Goal: Task Accomplishment & Management: Manage account settings

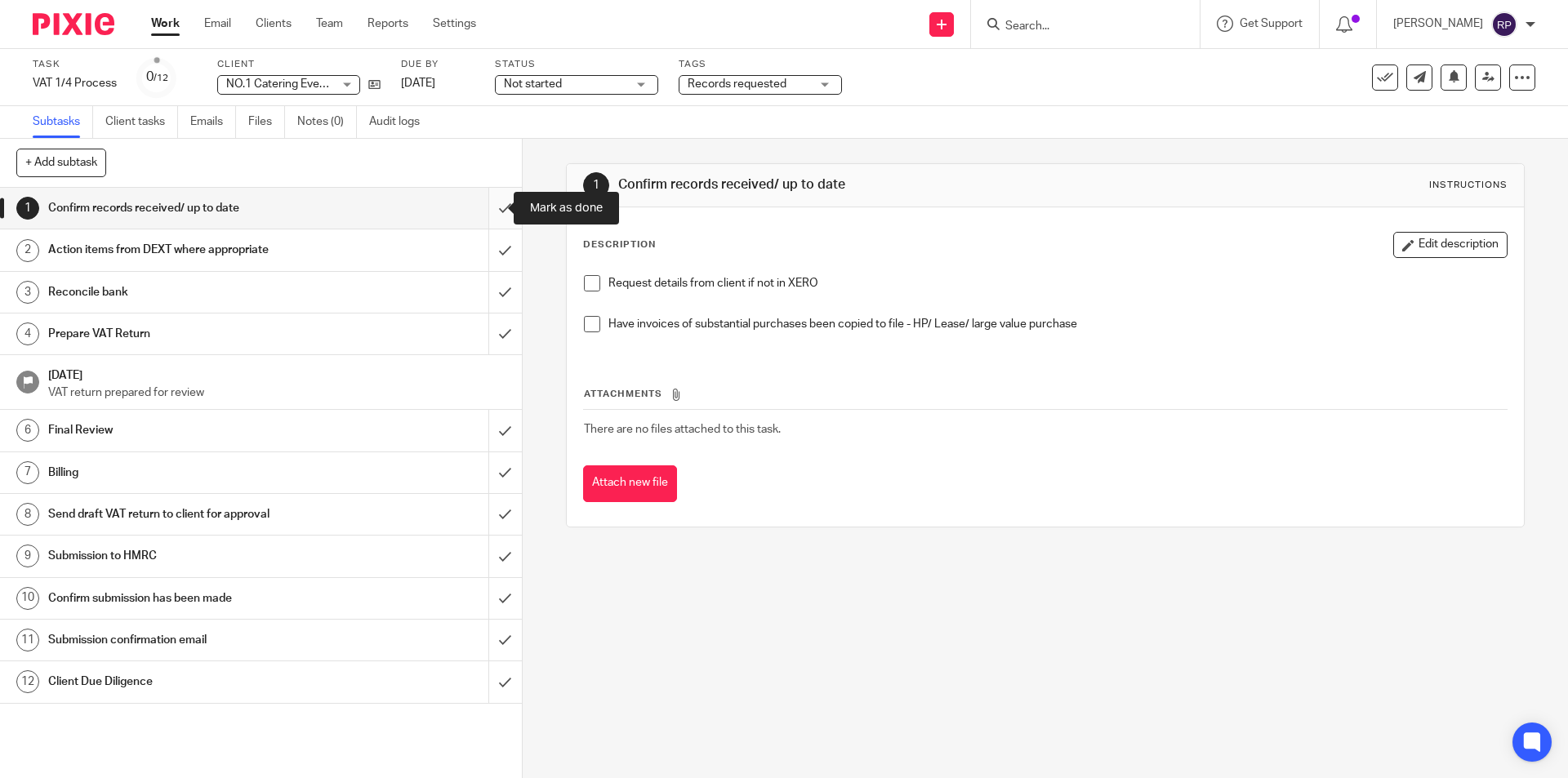
click at [485, 204] on input "submit" at bounding box center [261, 208] width 522 height 41
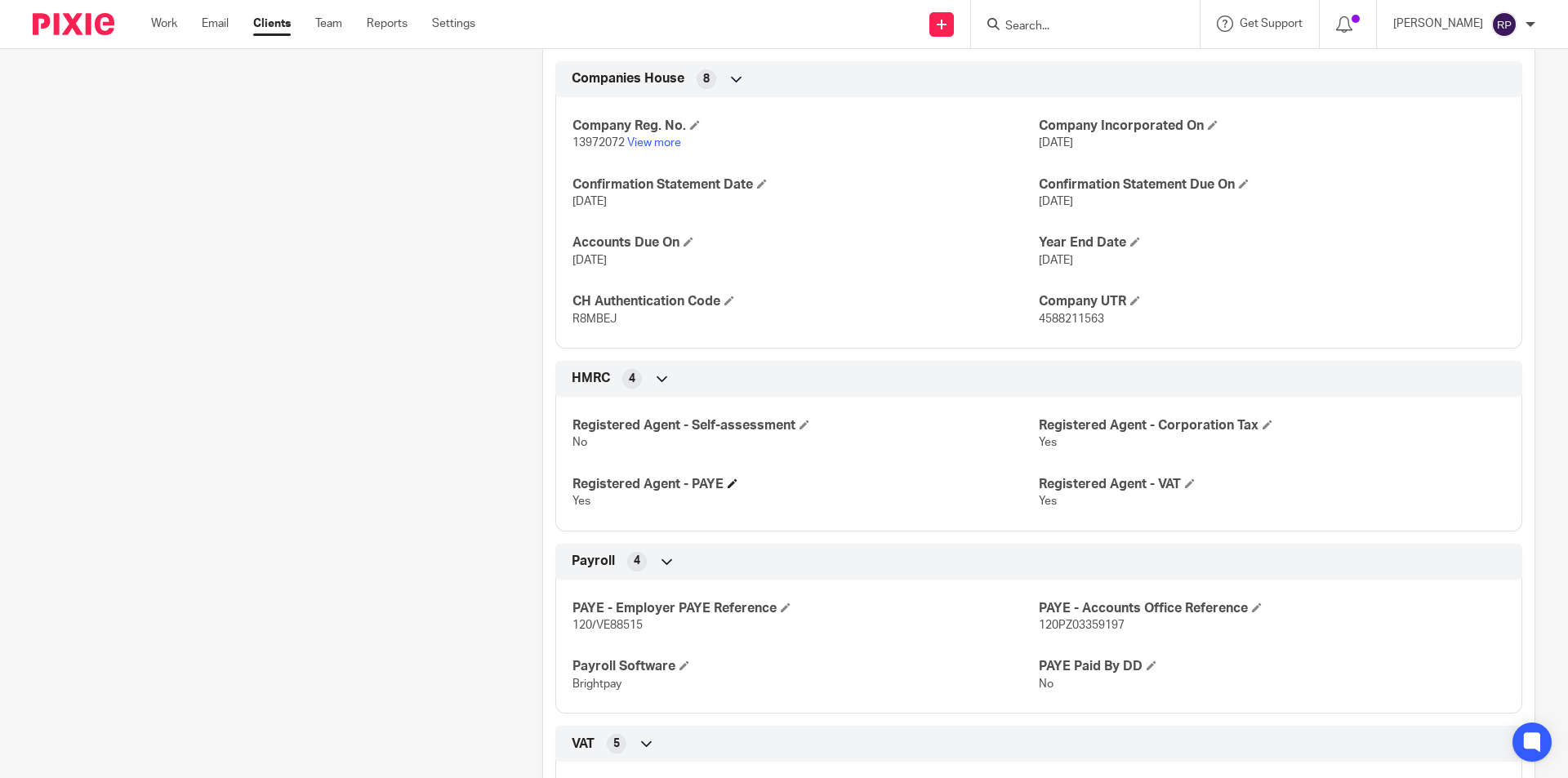
scroll to position [1306, 0]
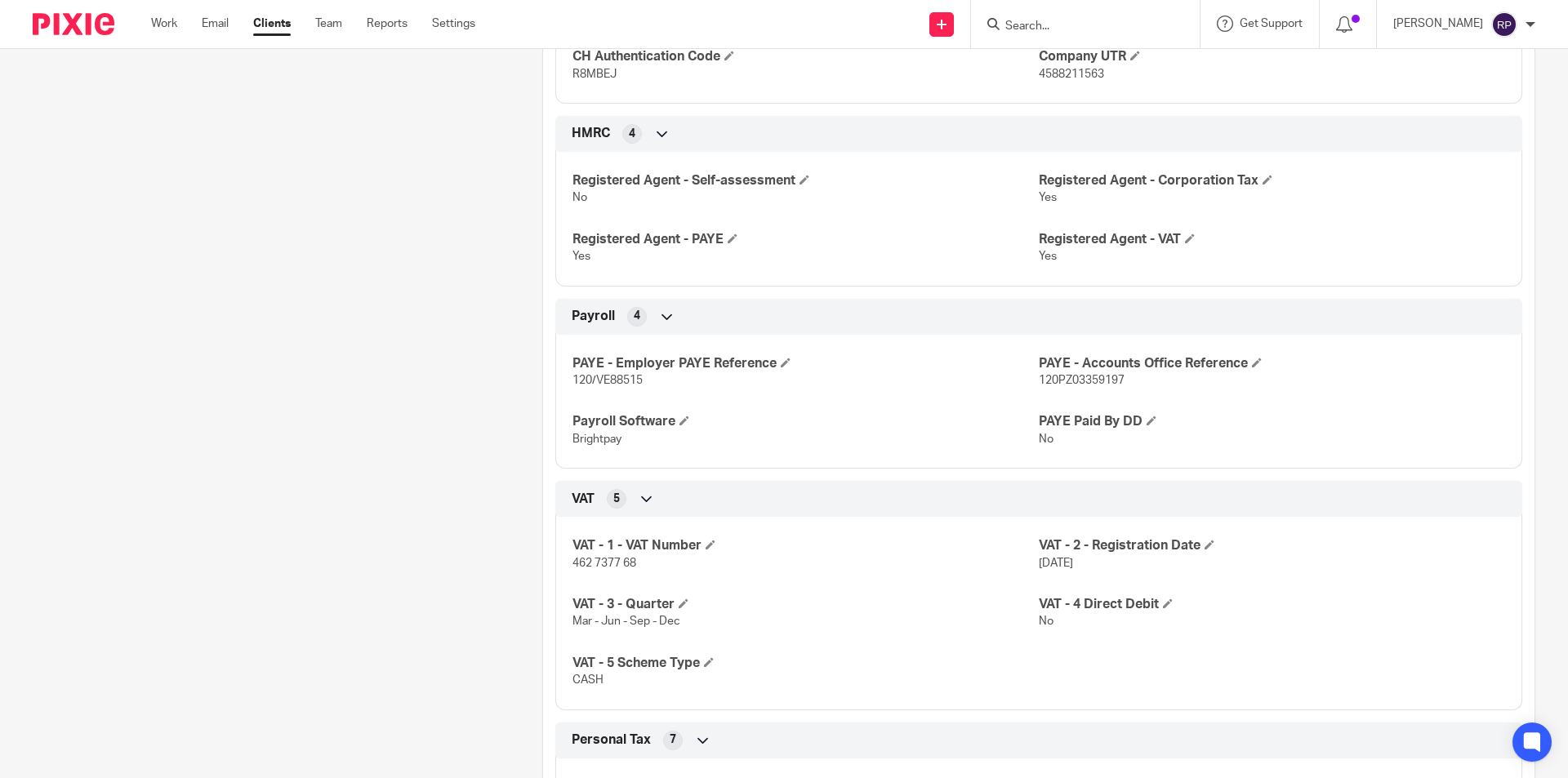
click at [604, 557] on span "462 7377 68" at bounding box center [604, 563] width 63 height 11
drag, startPoint x: 604, startPoint y: 557, endPoint x: 638, endPoint y: 566, distance: 35.2
click at [638, 566] on p "462 7377 68" at bounding box center [805, 564] width 467 height 17
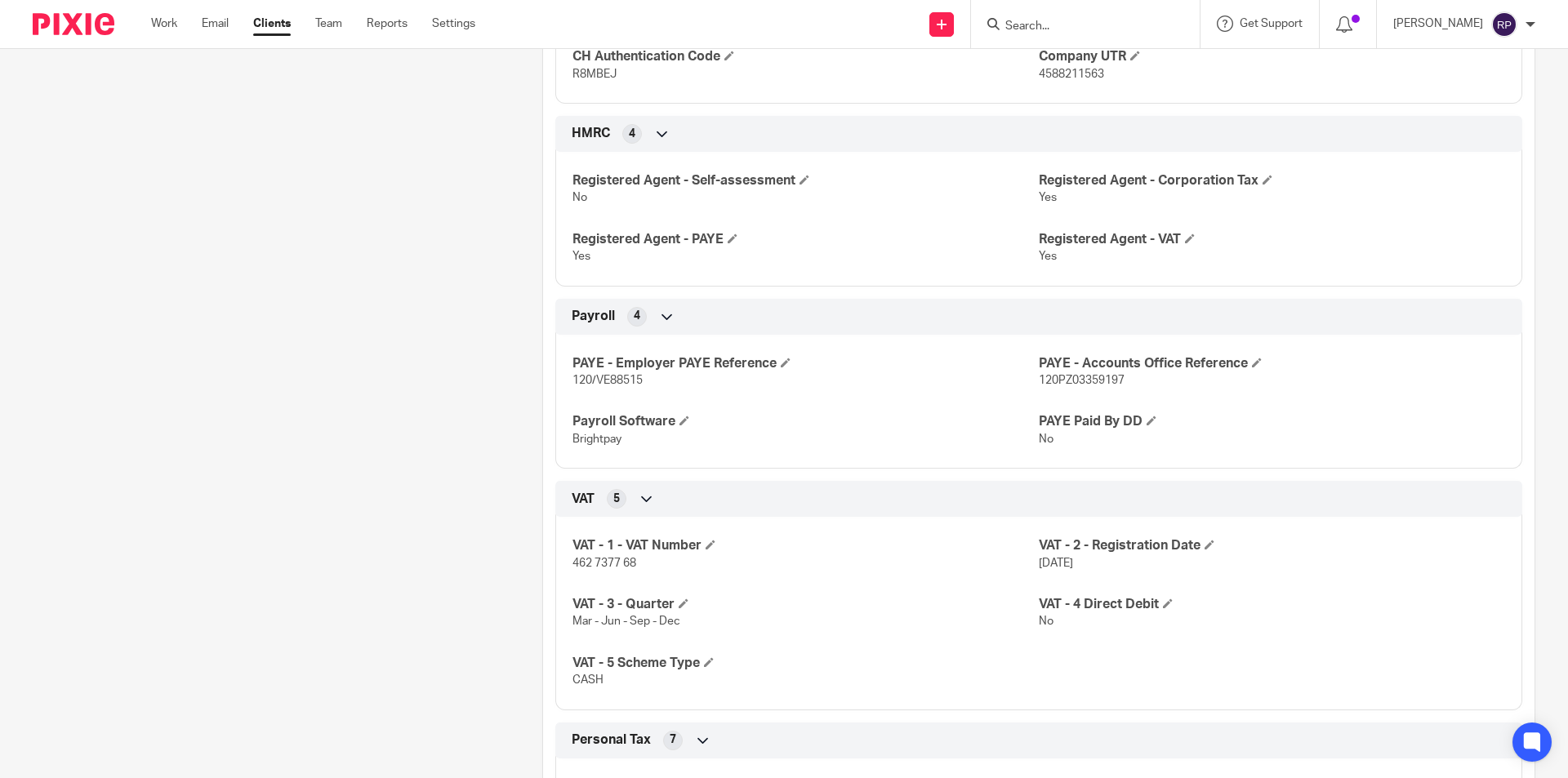
click at [608, 565] on span "462 7377 68" at bounding box center [604, 563] width 63 height 11
copy p "462 7377 68"
click at [416, 484] on div "Client contacts Marco Cioffi (Director) 07568 136 471 cioffim88@gmail.com Edit …" at bounding box center [262, 415] width 510 height 3097
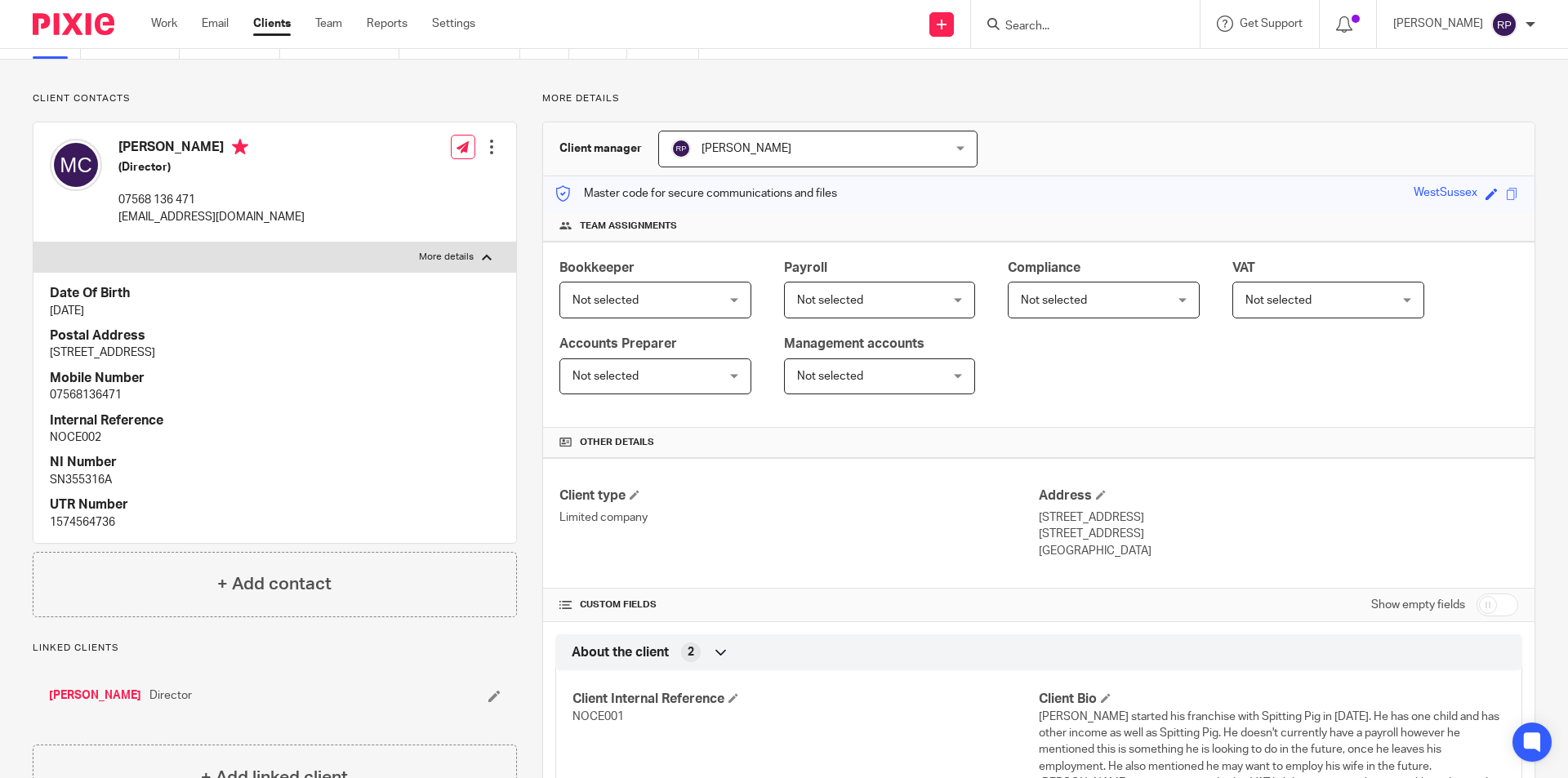
scroll to position [0, 0]
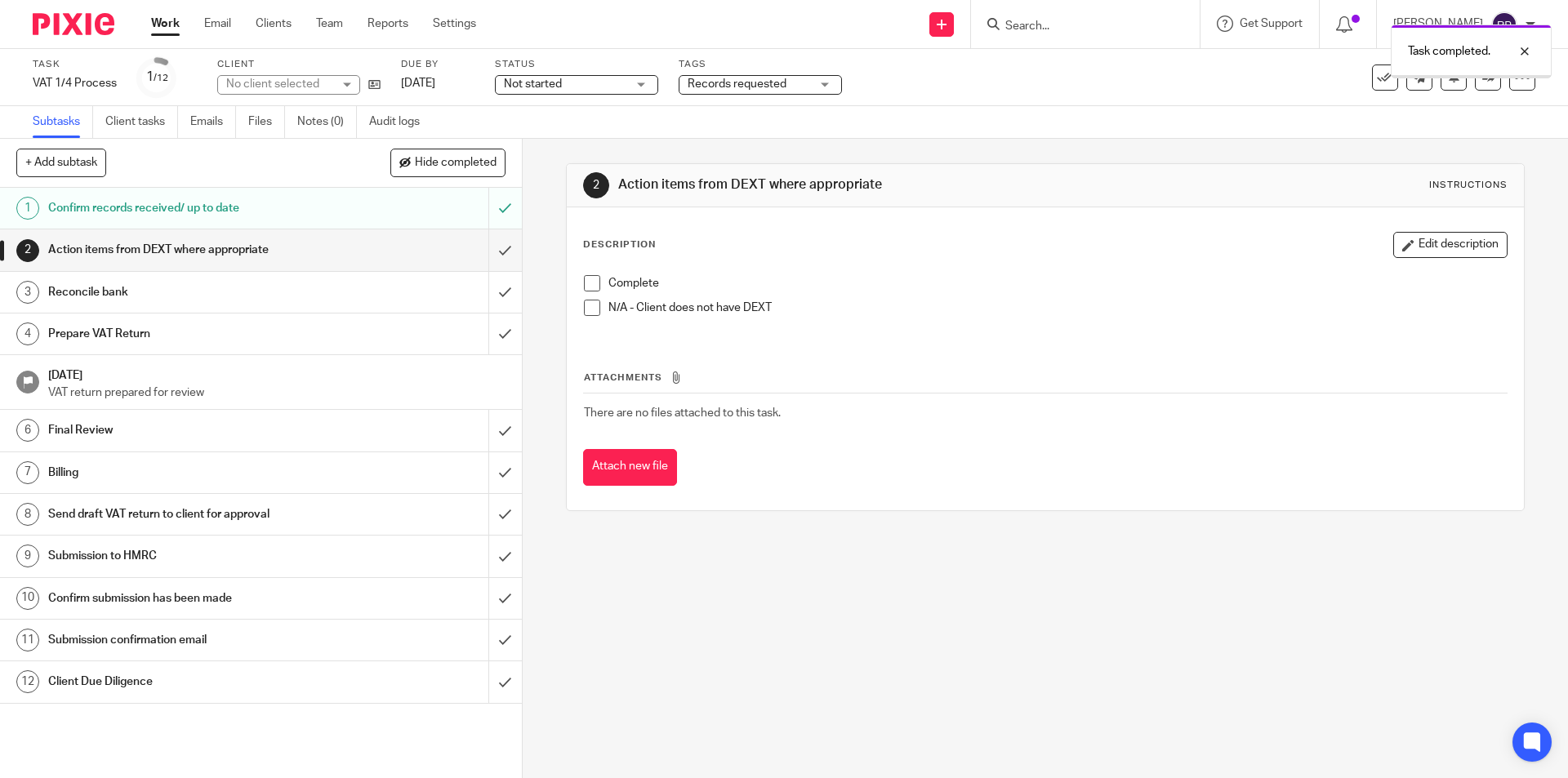
click at [590, 282] on span at bounding box center [592, 283] width 17 height 17
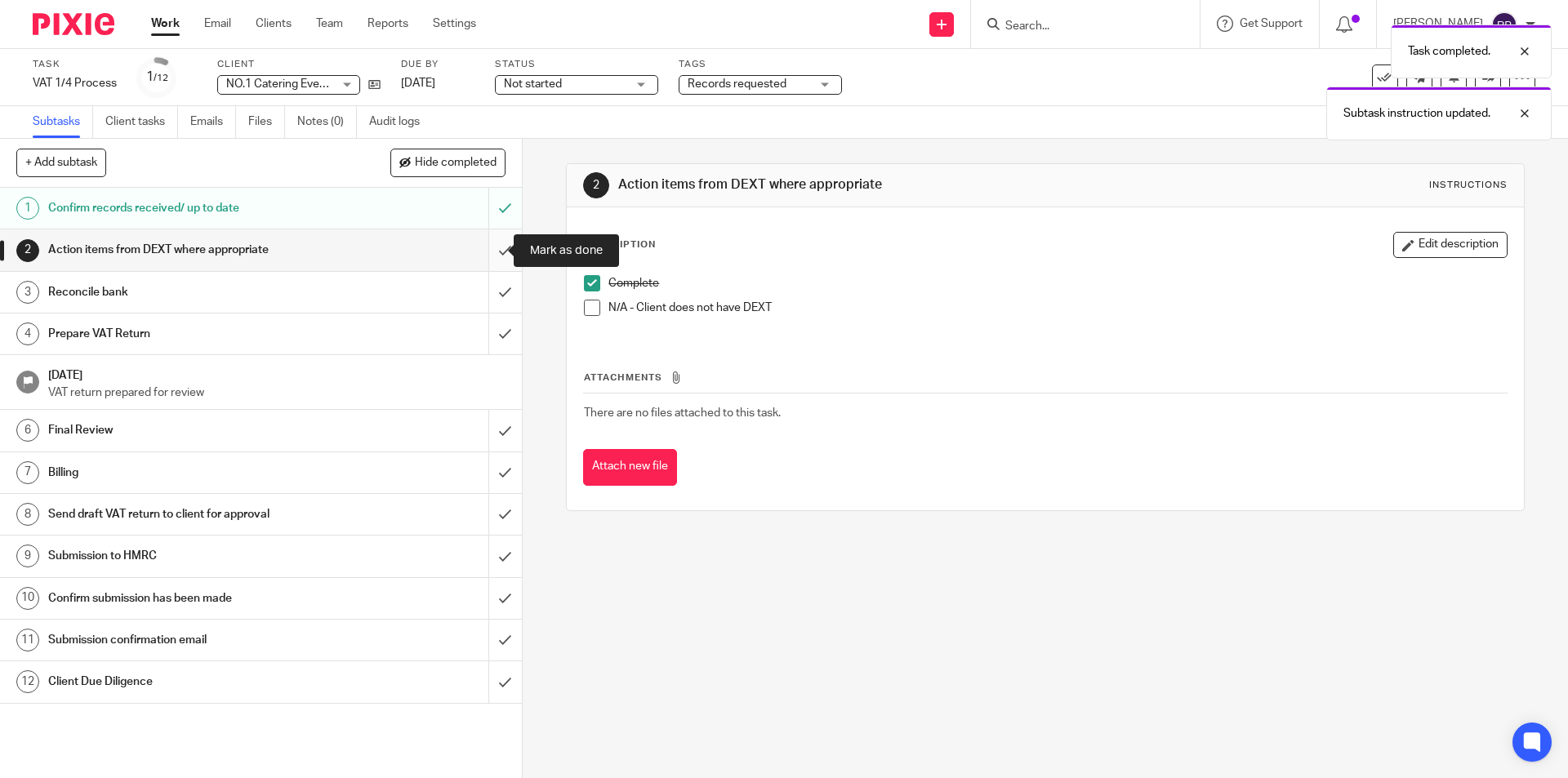
click at [493, 248] on input "submit" at bounding box center [261, 250] width 522 height 41
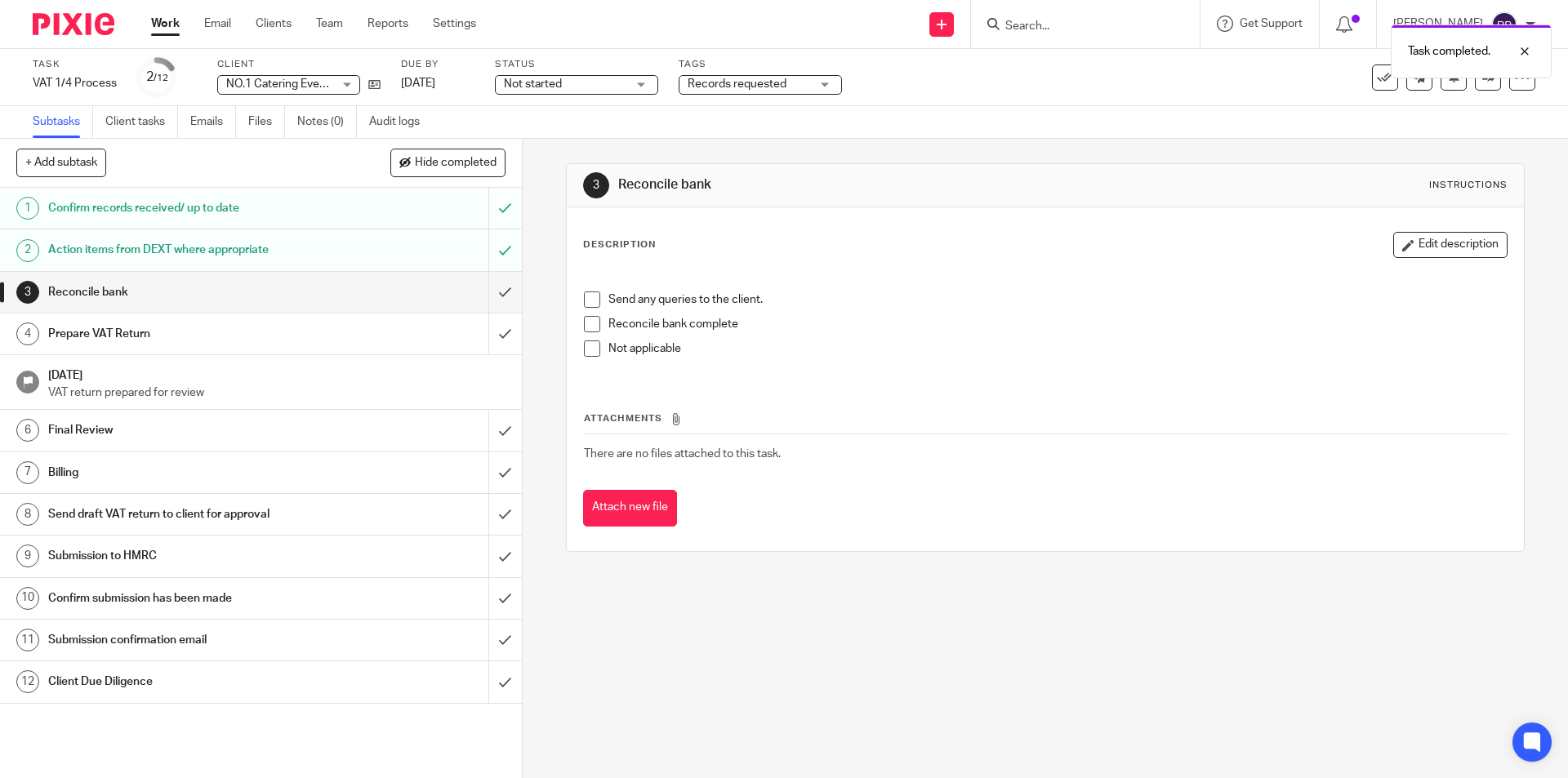
click at [586, 303] on span at bounding box center [592, 300] width 17 height 17
click at [592, 323] on span at bounding box center [592, 324] width 17 height 17
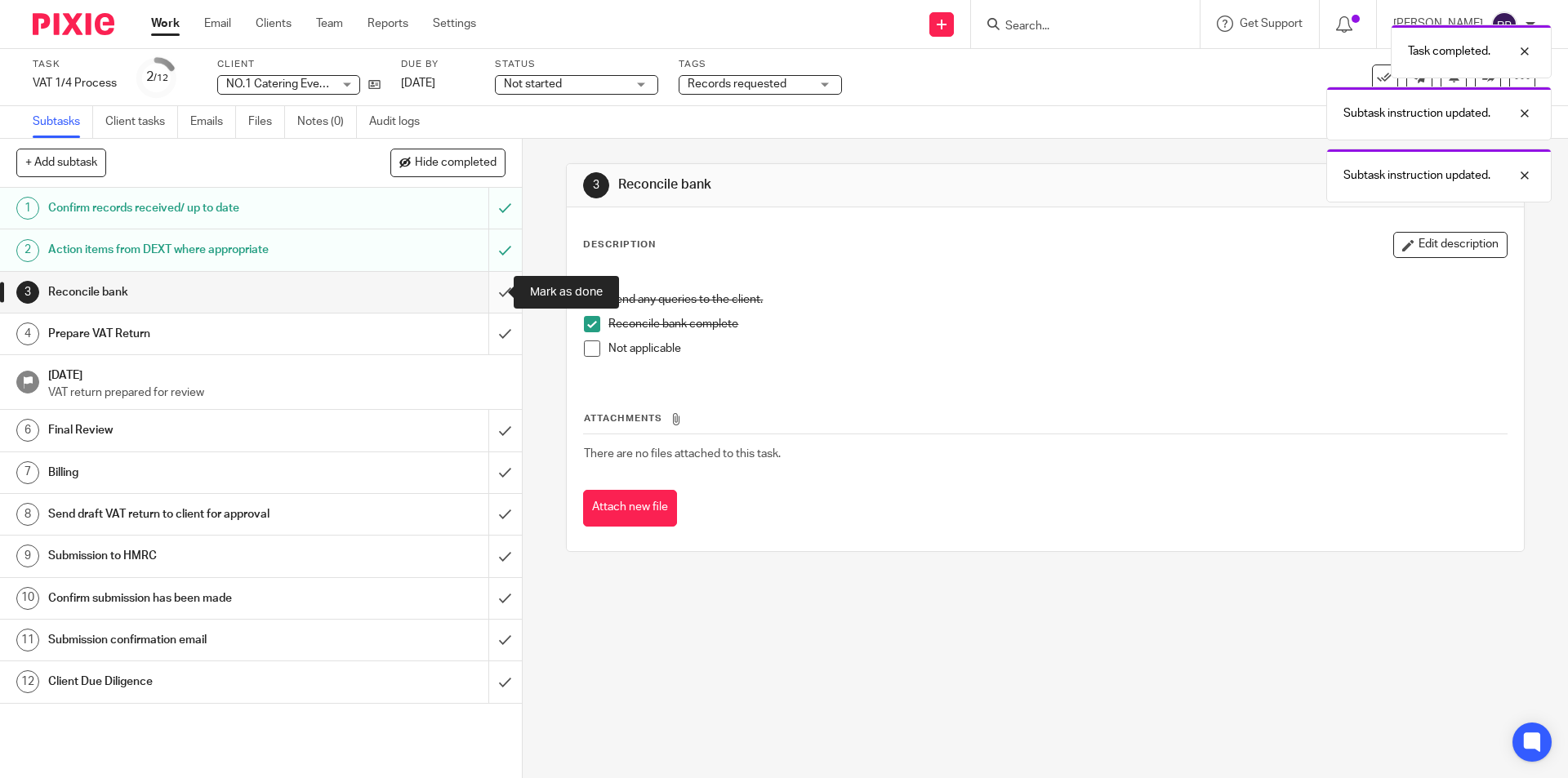
click at [491, 289] on input "submit" at bounding box center [261, 292] width 522 height 41
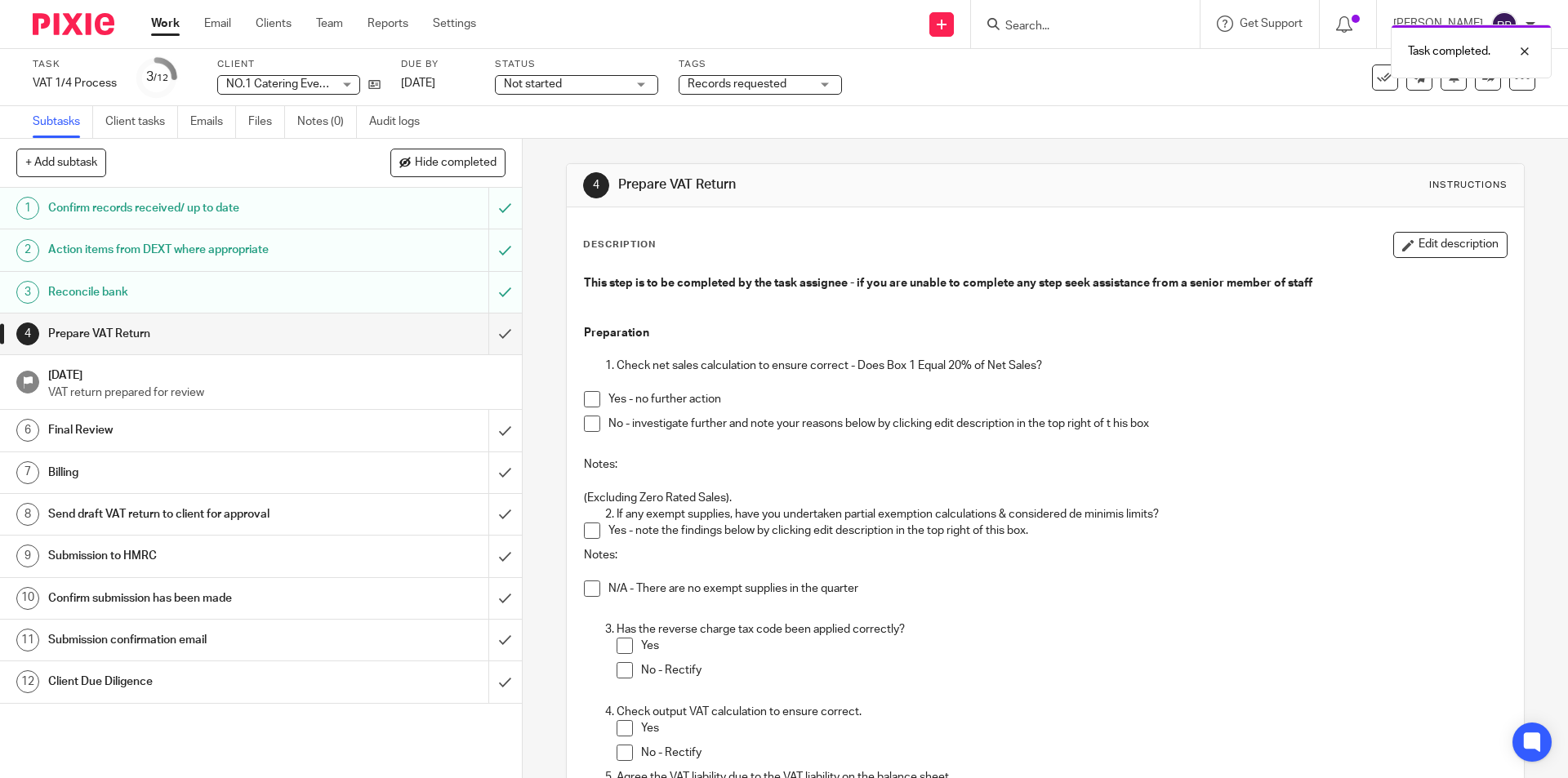
click at [588, 400] on span at bounding box center [592, 400] width 17 height 17
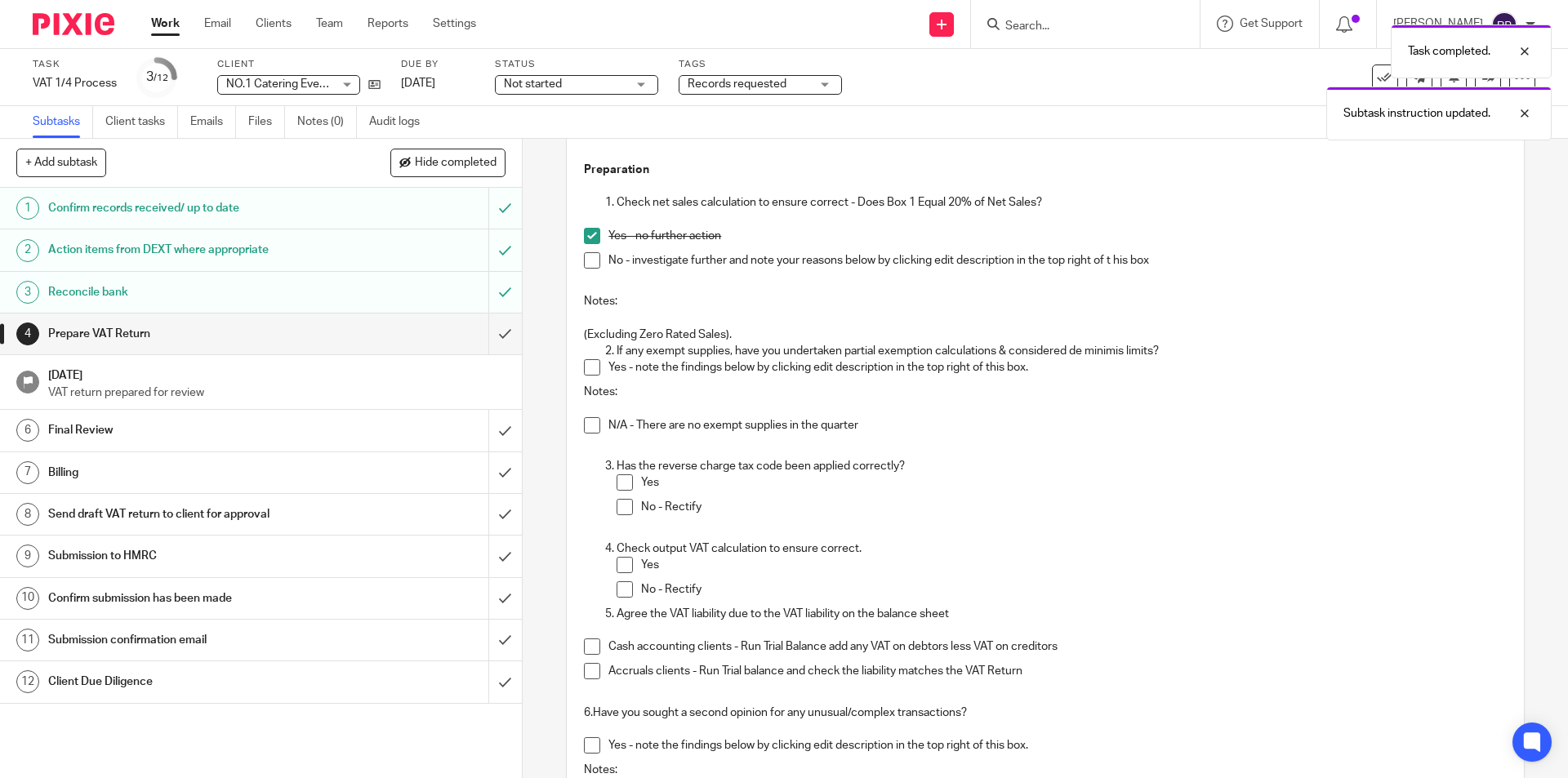
scroll to position [245, 0]
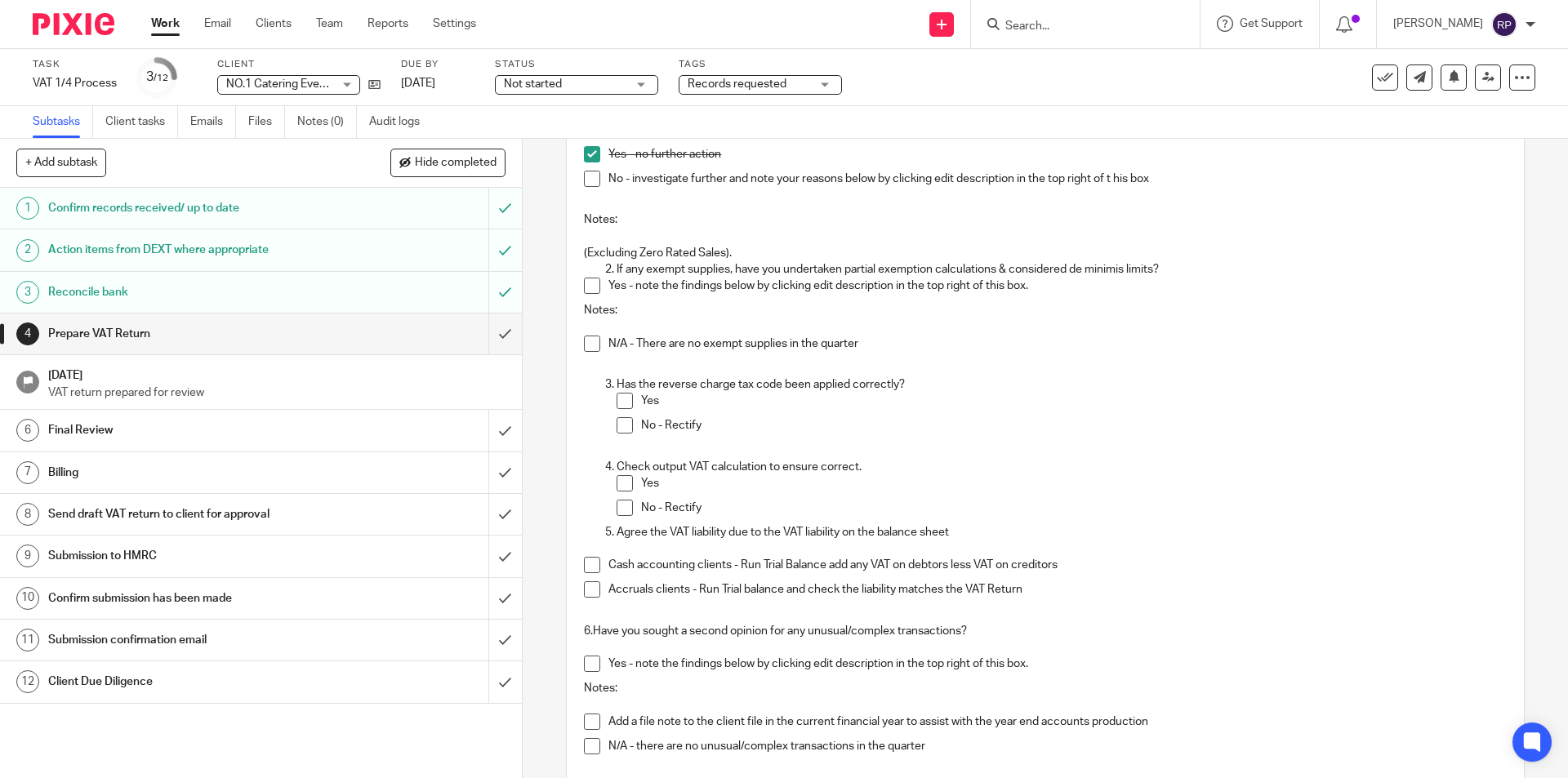
click at [584, 340] on span at bounding box center [592, 344] width 17 height 17
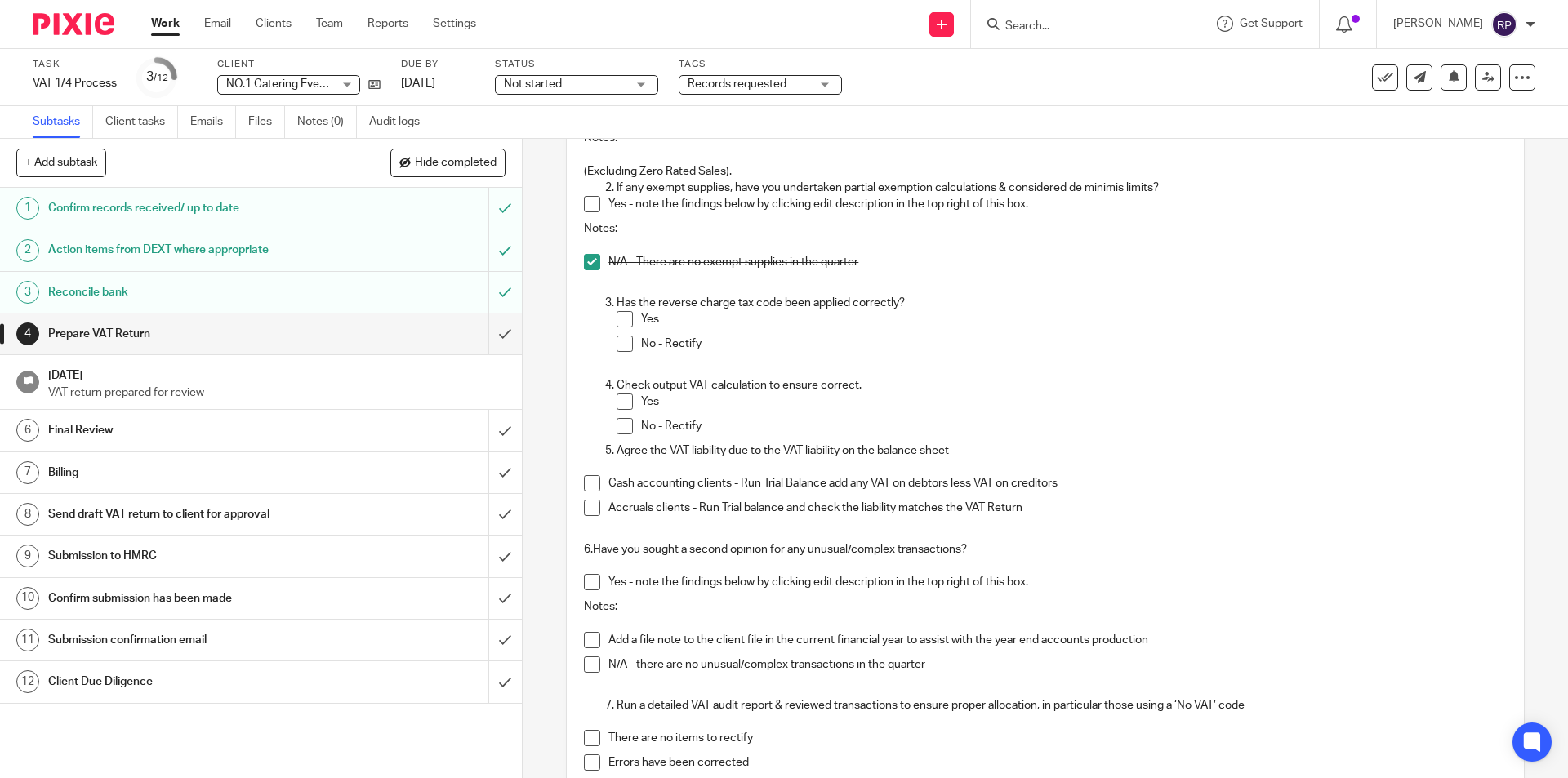
click at [620, 394] on span at bounding box center [624, 401] width 17 height 17
click at [595, 479] on span at bounding box center [592, 483] width 17 height 17
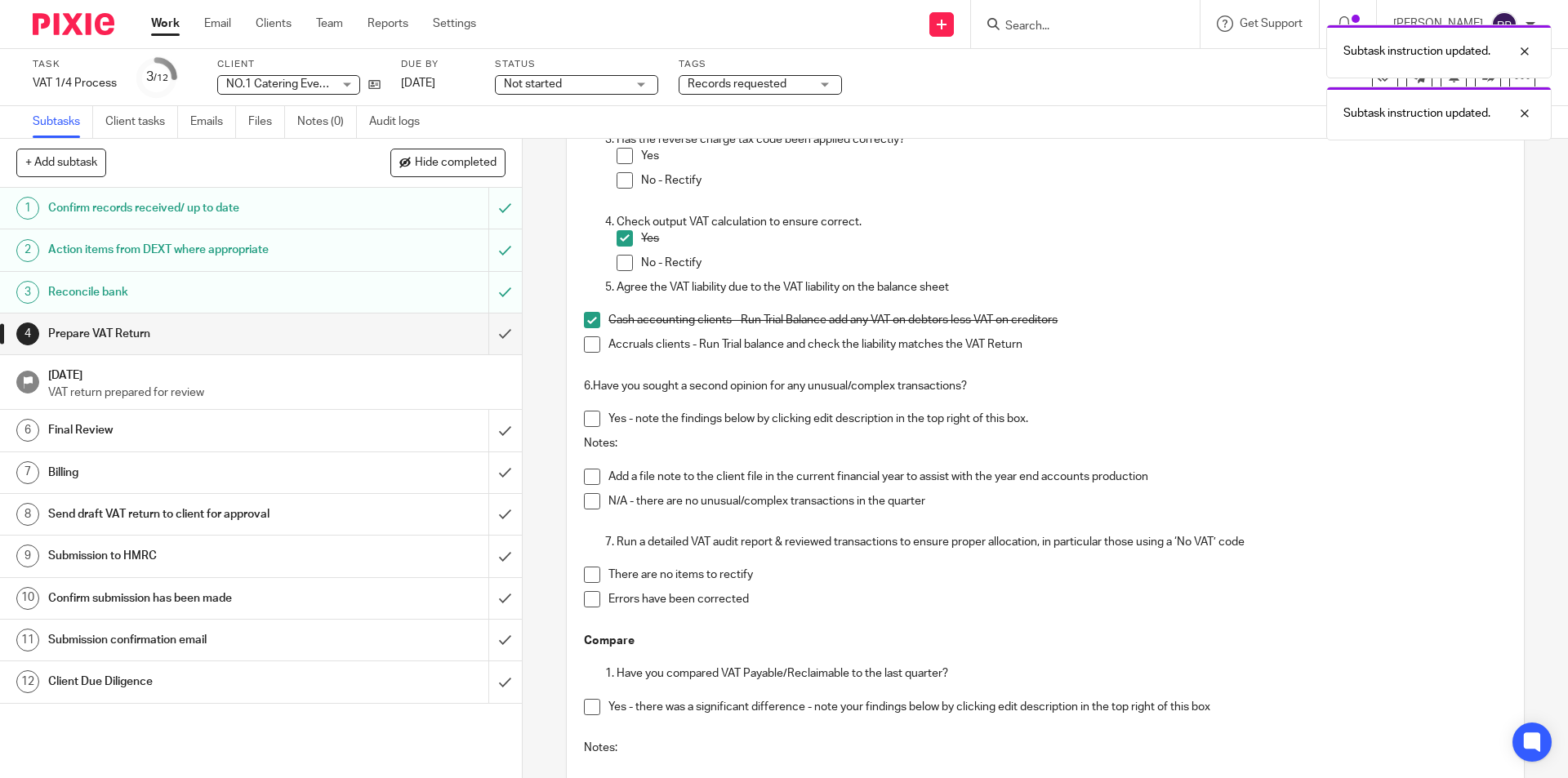
scroll to position [572, 0]
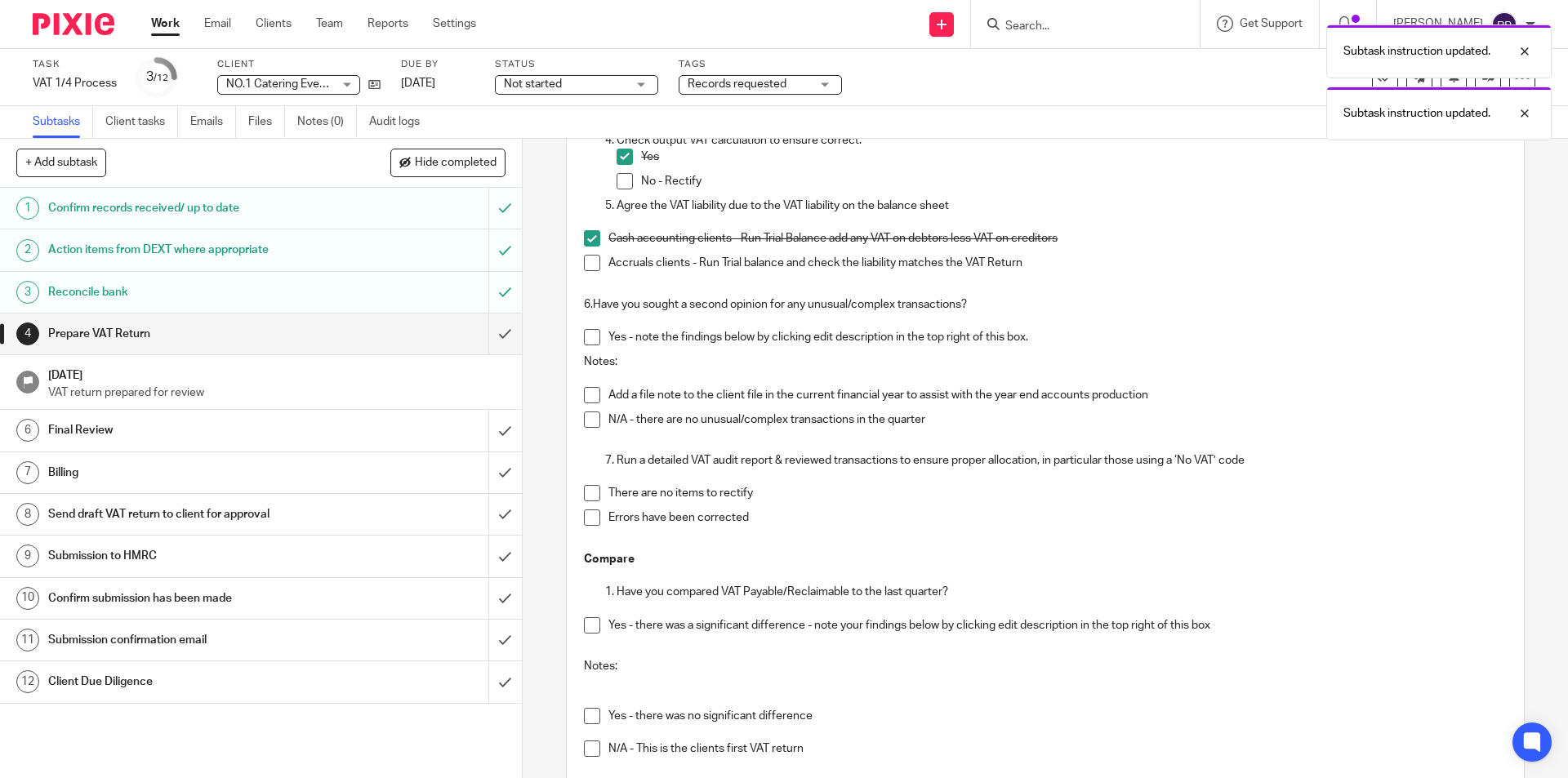
click at [586, 419] on span at bounding box center [592, 420] width 17 height 17
click at [586, 490] on span at bounding box center [592, 493] width 17 height 17
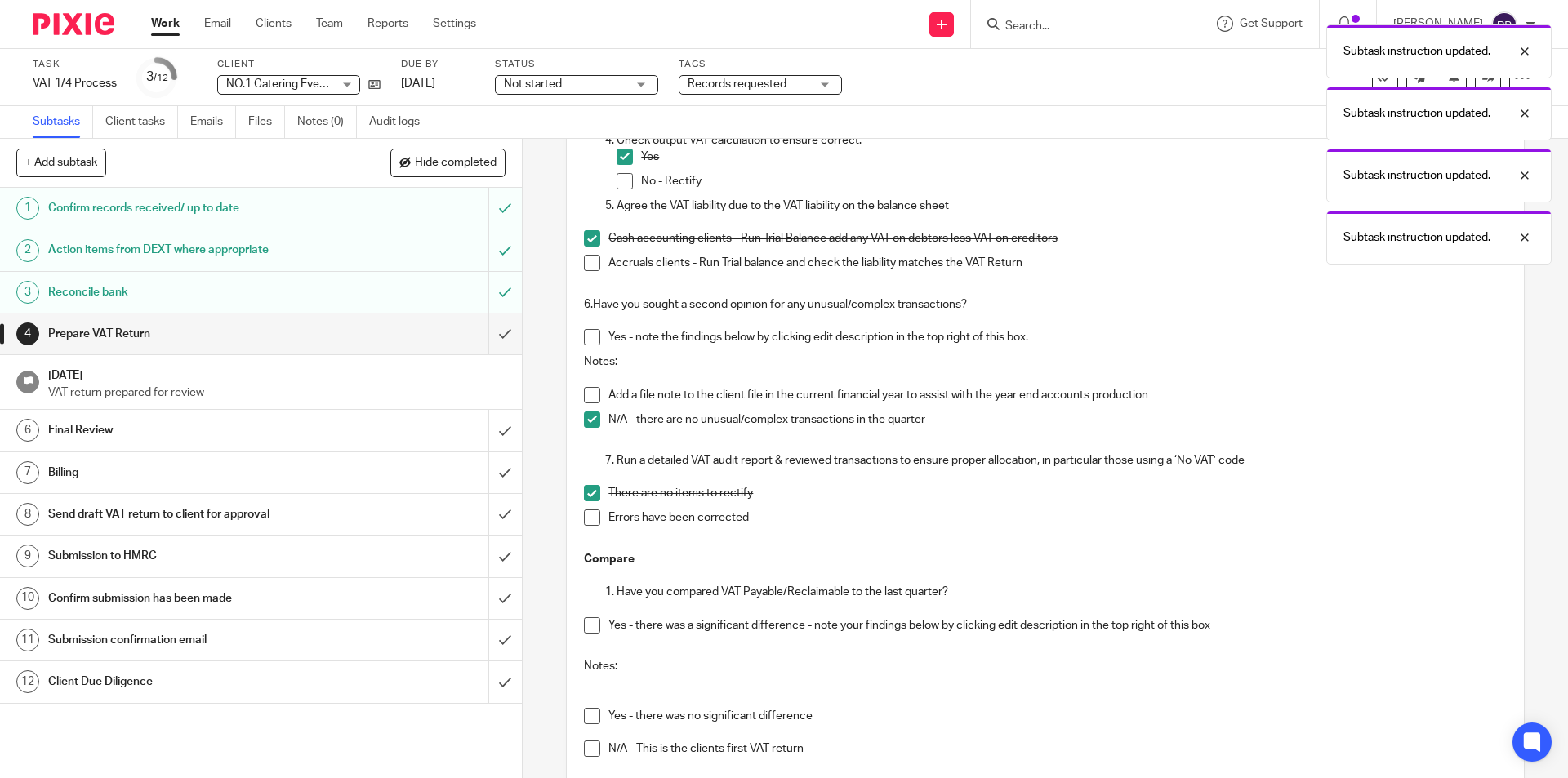
scroll to position [817, 0]
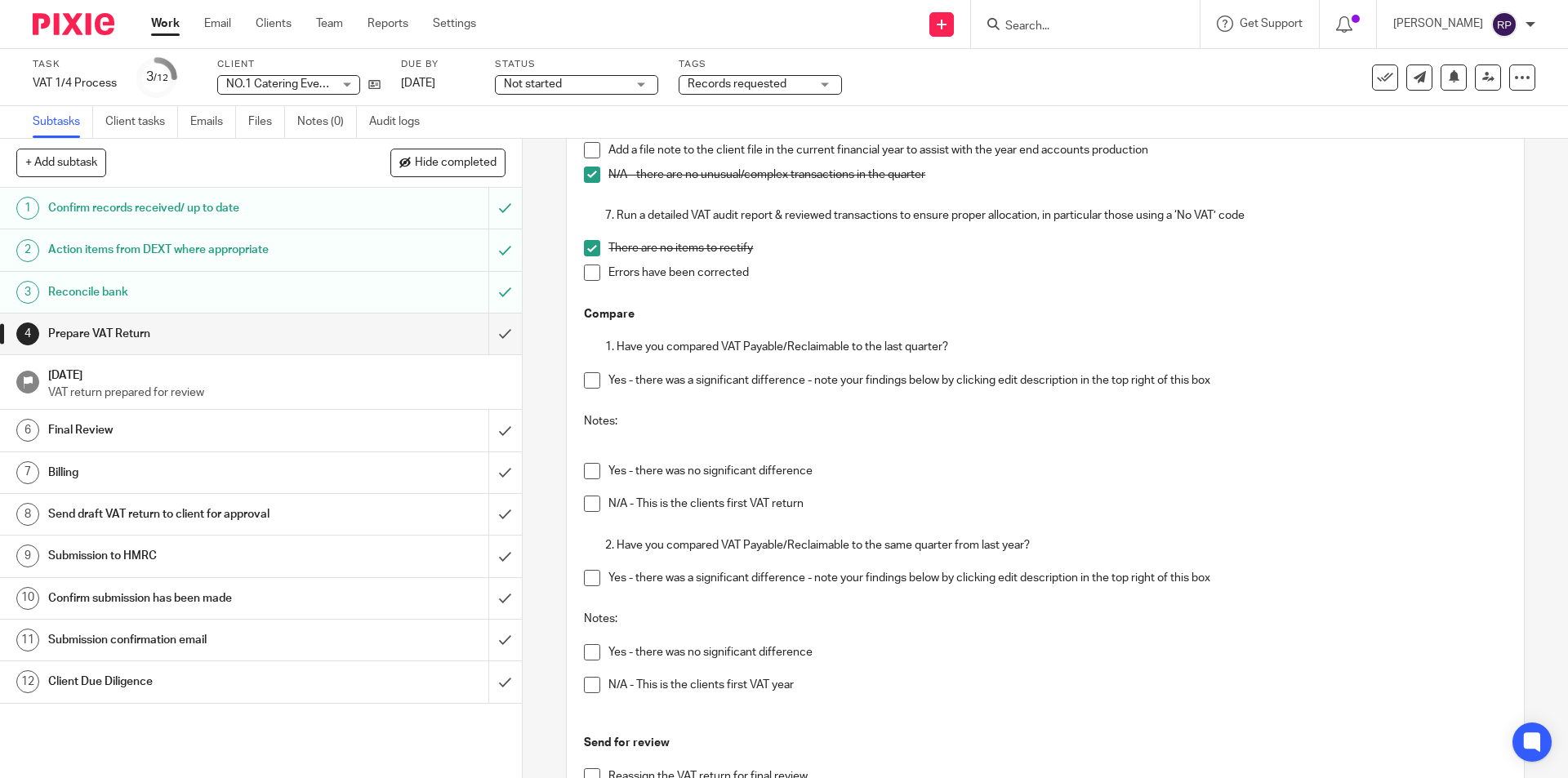
click at [588, 468] on span at bounding box center [592, 471] width 17 height 17
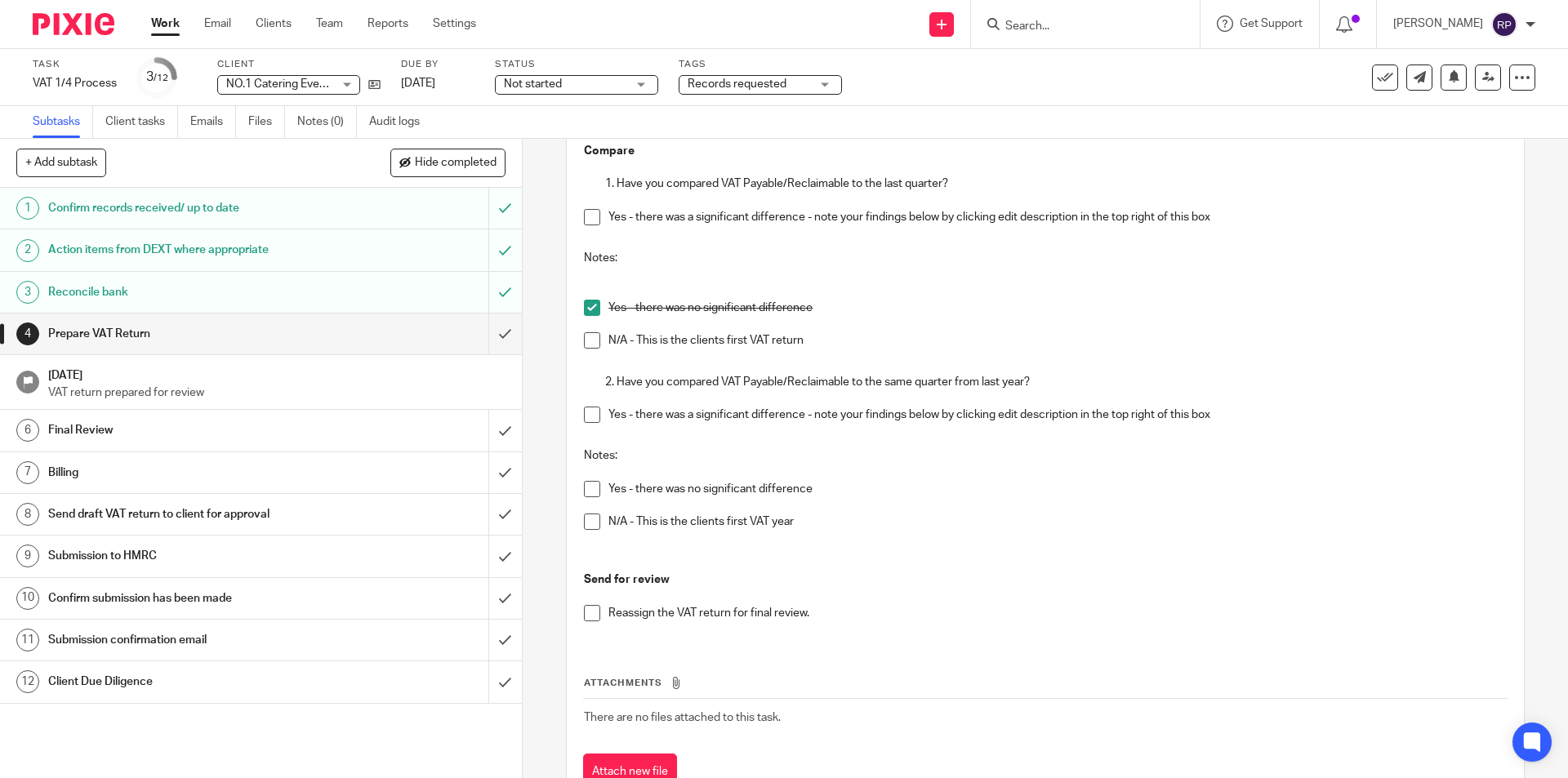
click at [588, 481] on span at bounding box center [592, 489] width 17 height 17
click at [586, 490] on span at bounding box center [592, 489] width 17 height 17
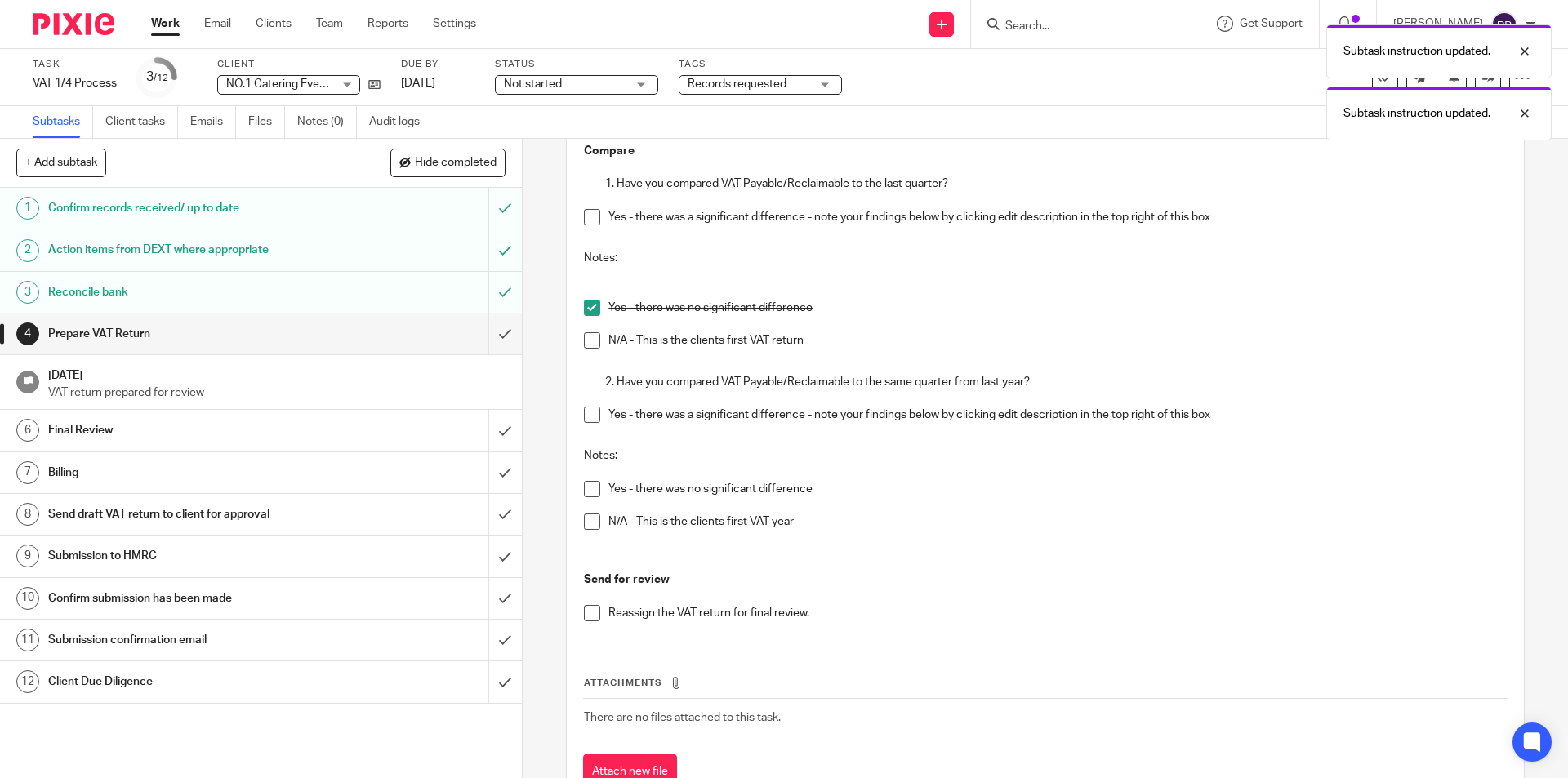
click at [584, 618] on span at bounding box center [592, 613] width 17 height 17
click at [586, 494] on span at bounding box center [592, 489] width 17 height 17
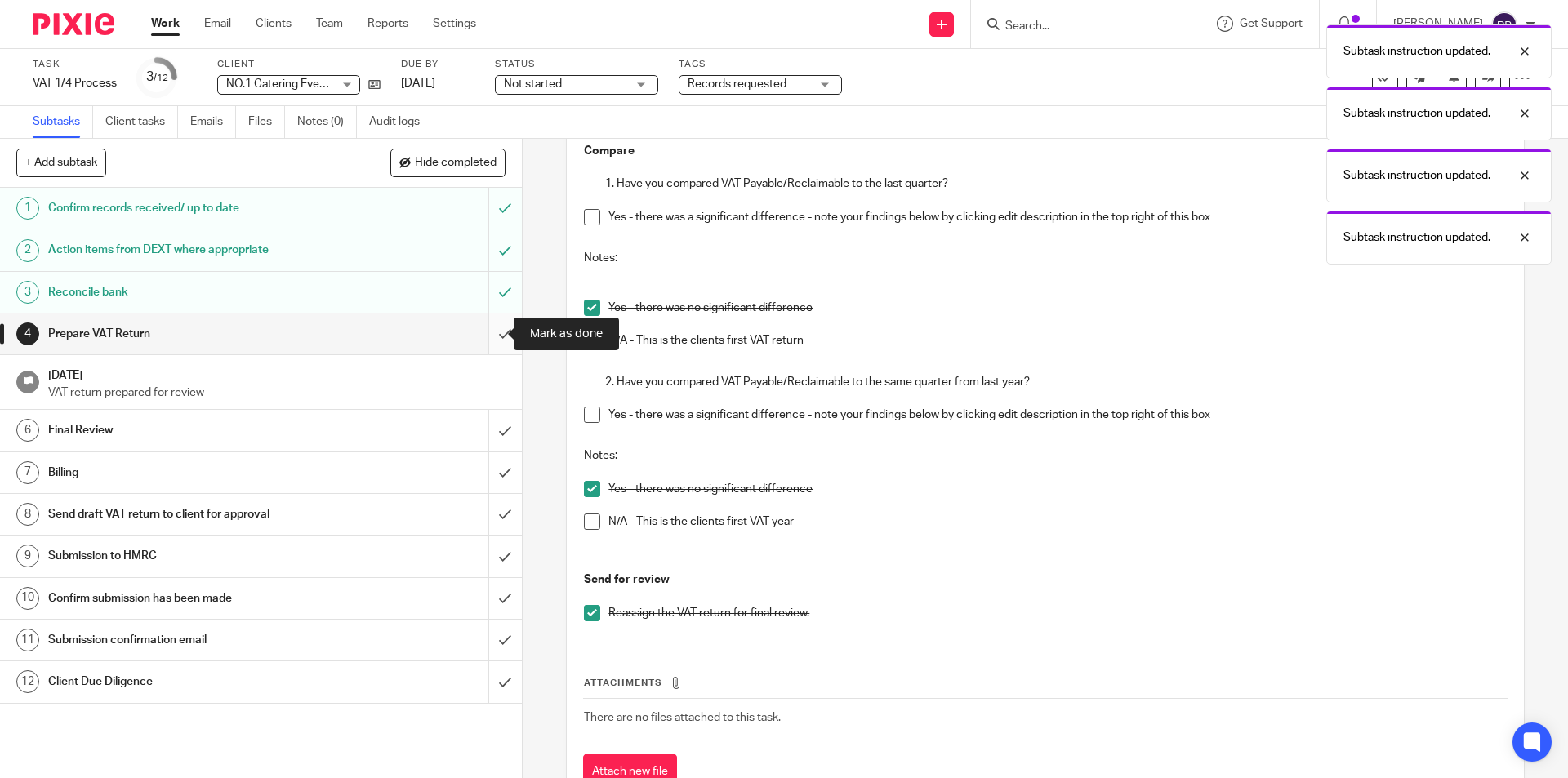
click at [489, 325] on input "submit" at bounding box center [261, 334] width 522 height 41
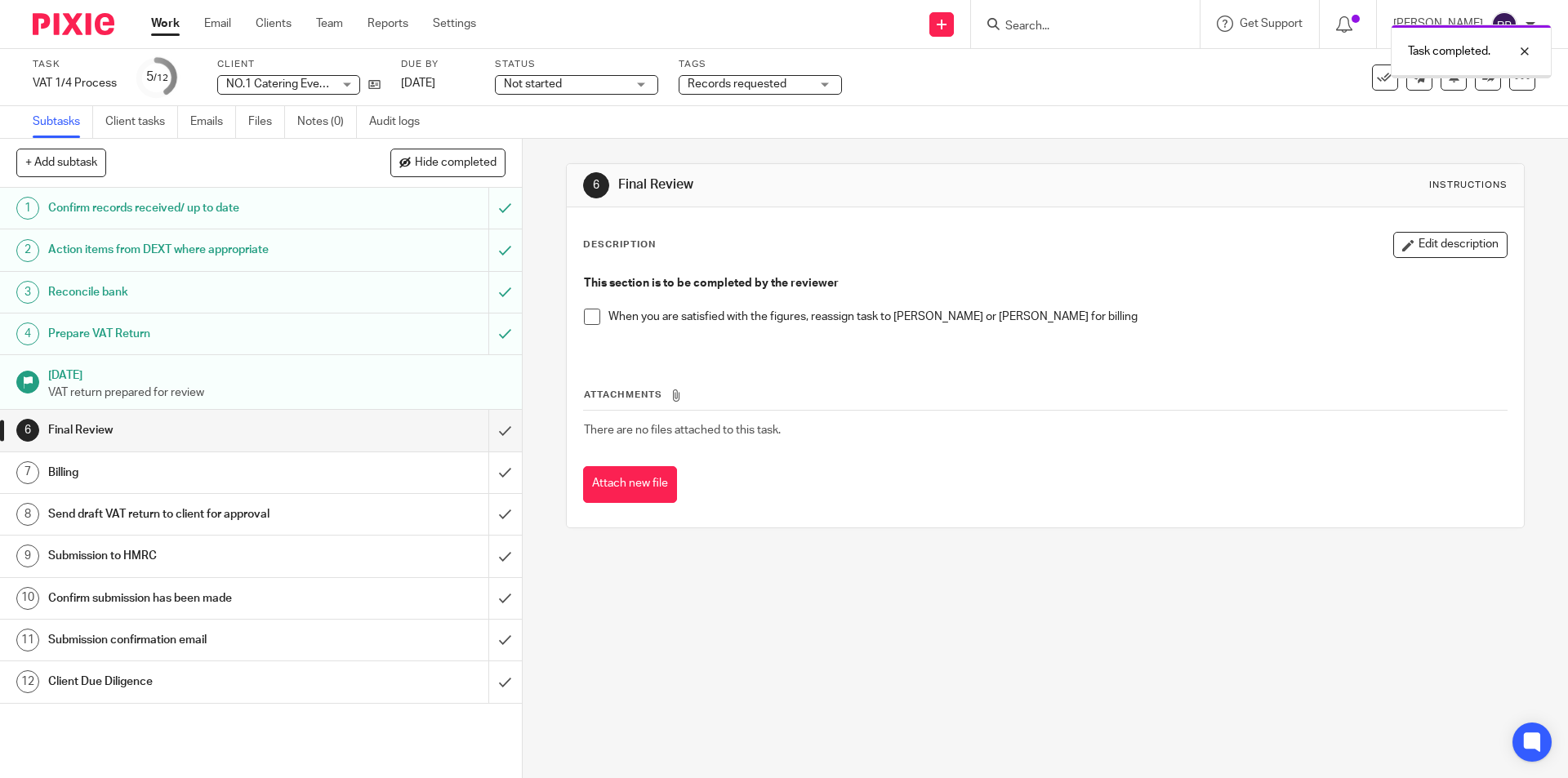
click at [771, 83] on span "Records requested" at bounding box center [737, 84] width 99 height 11
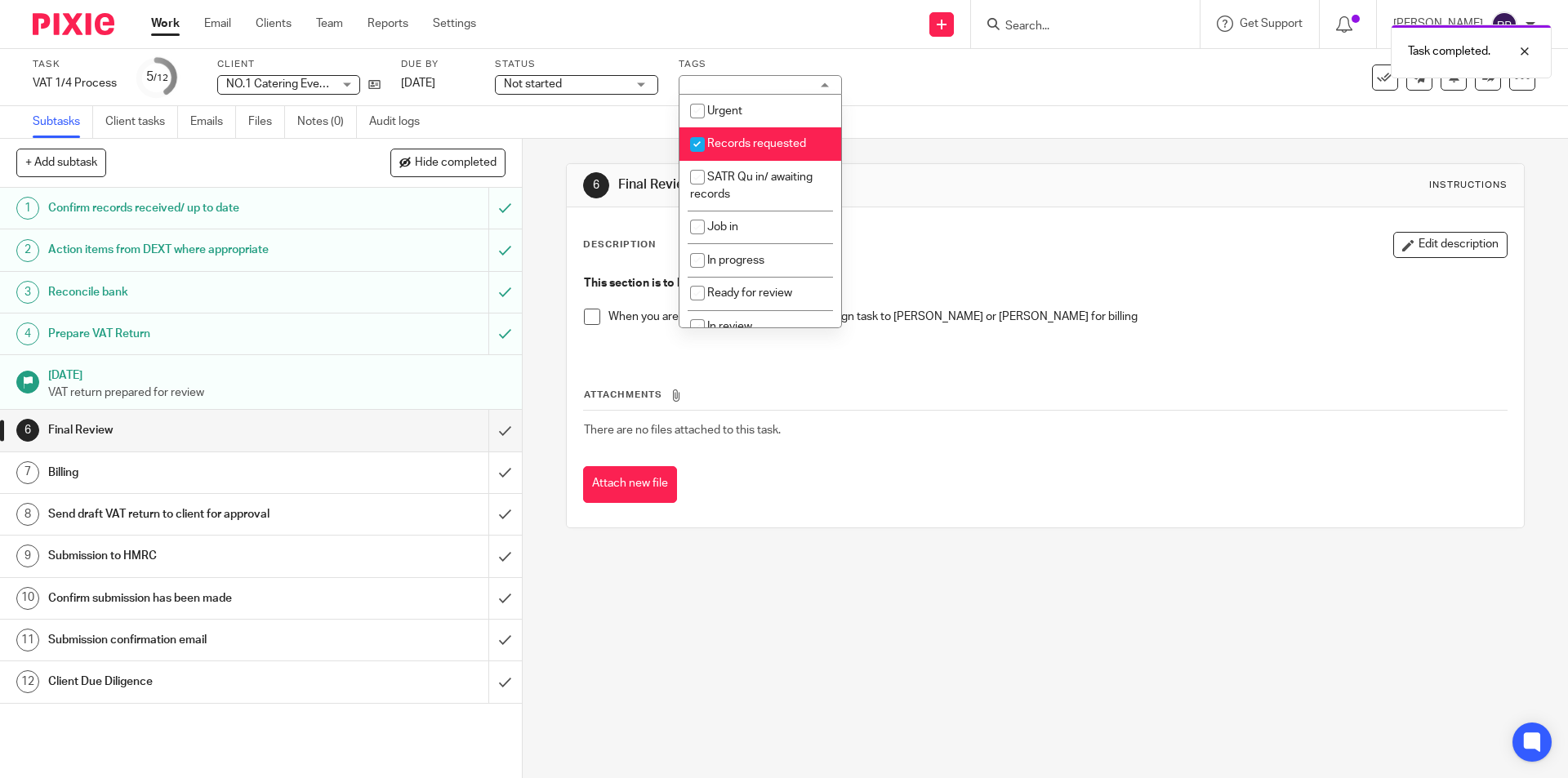
click at [767, 132] on li "Records requested" at bounding box center [759, 144] width 161 height 34
checkbox input "false"
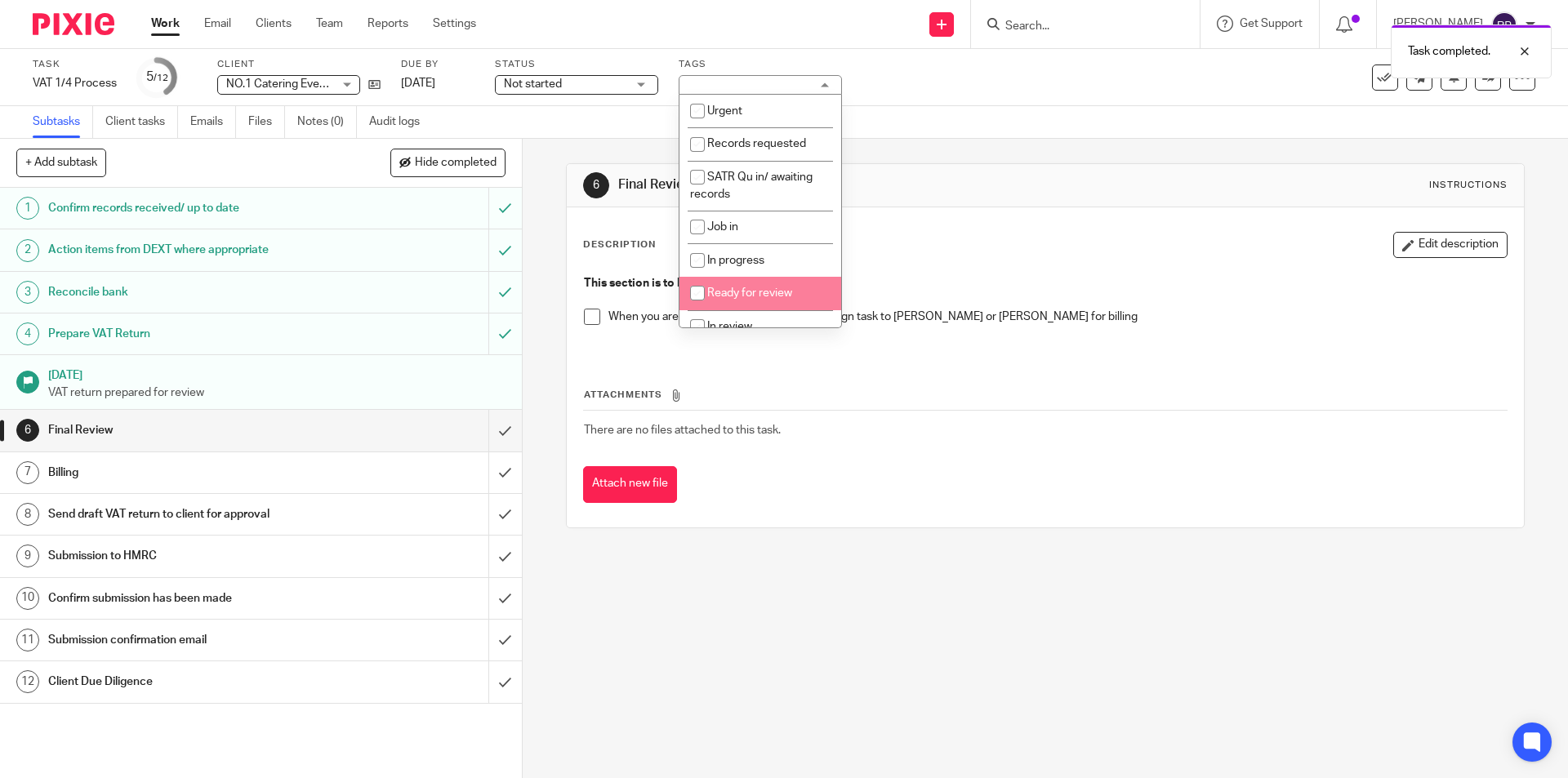
click at [773, 293] on span "Ready for review" at bounding box center [750, 293] width 85 height 11
checkbox input "true"
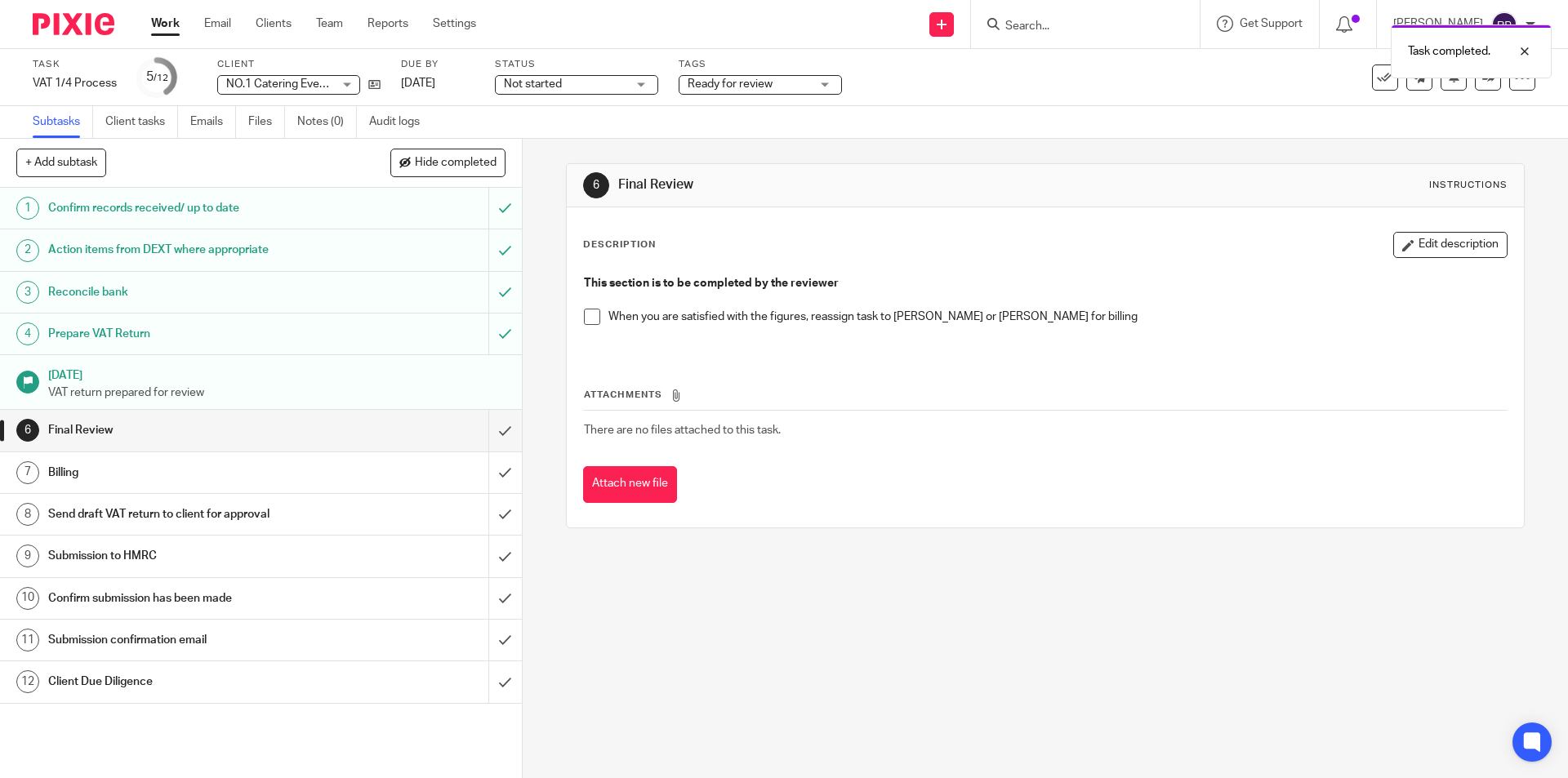
click at [989, 256] on div "Description Edit description" at bounding box center [1044, 245] width 923 height 26
click at [1476, 83] on link at bounding box center [1488, 78] width 26 height 26
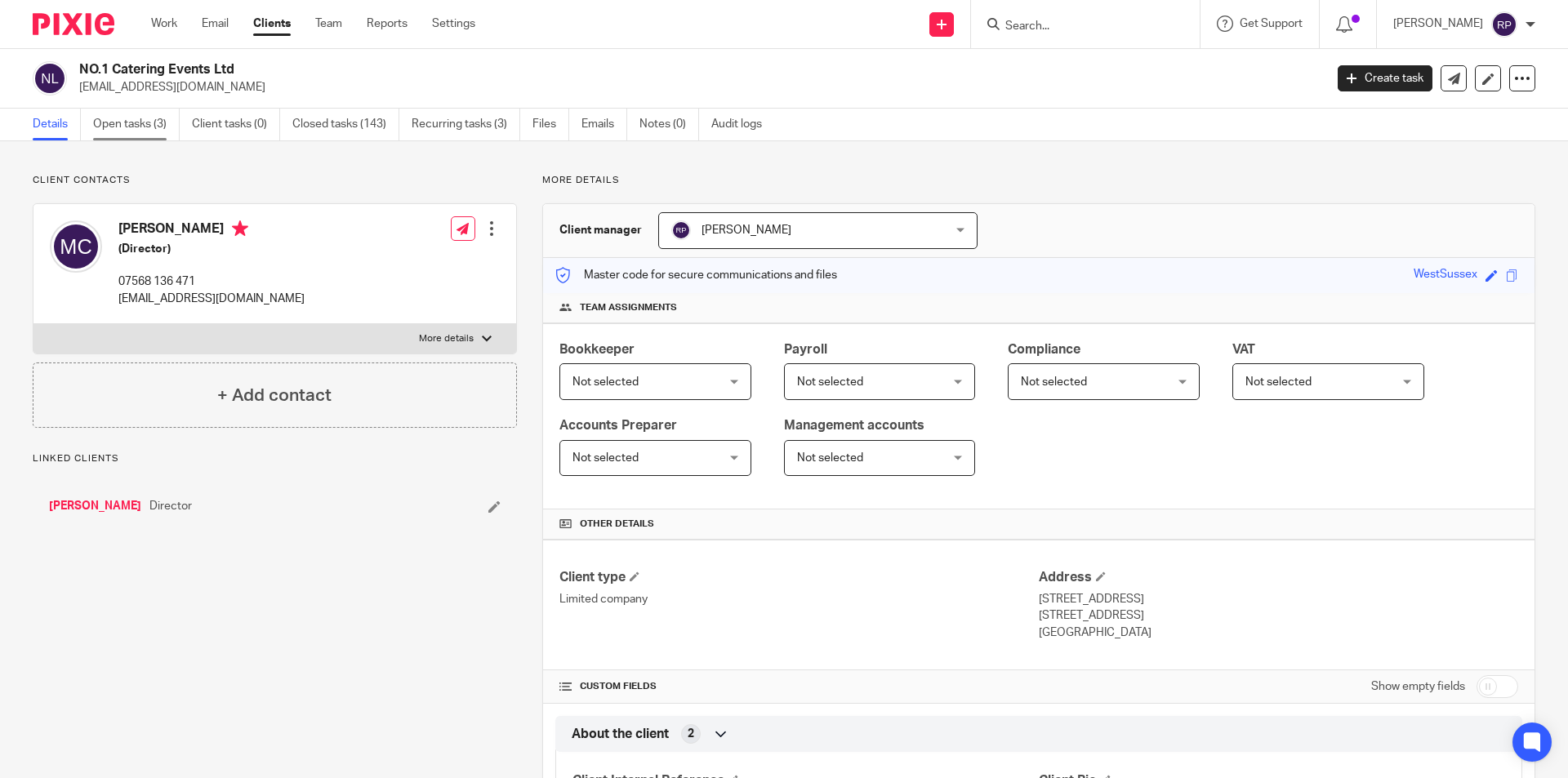
click at [133, 121] on link "Open tasks (3)" at bounding box center [137, 124] width 86 height 32
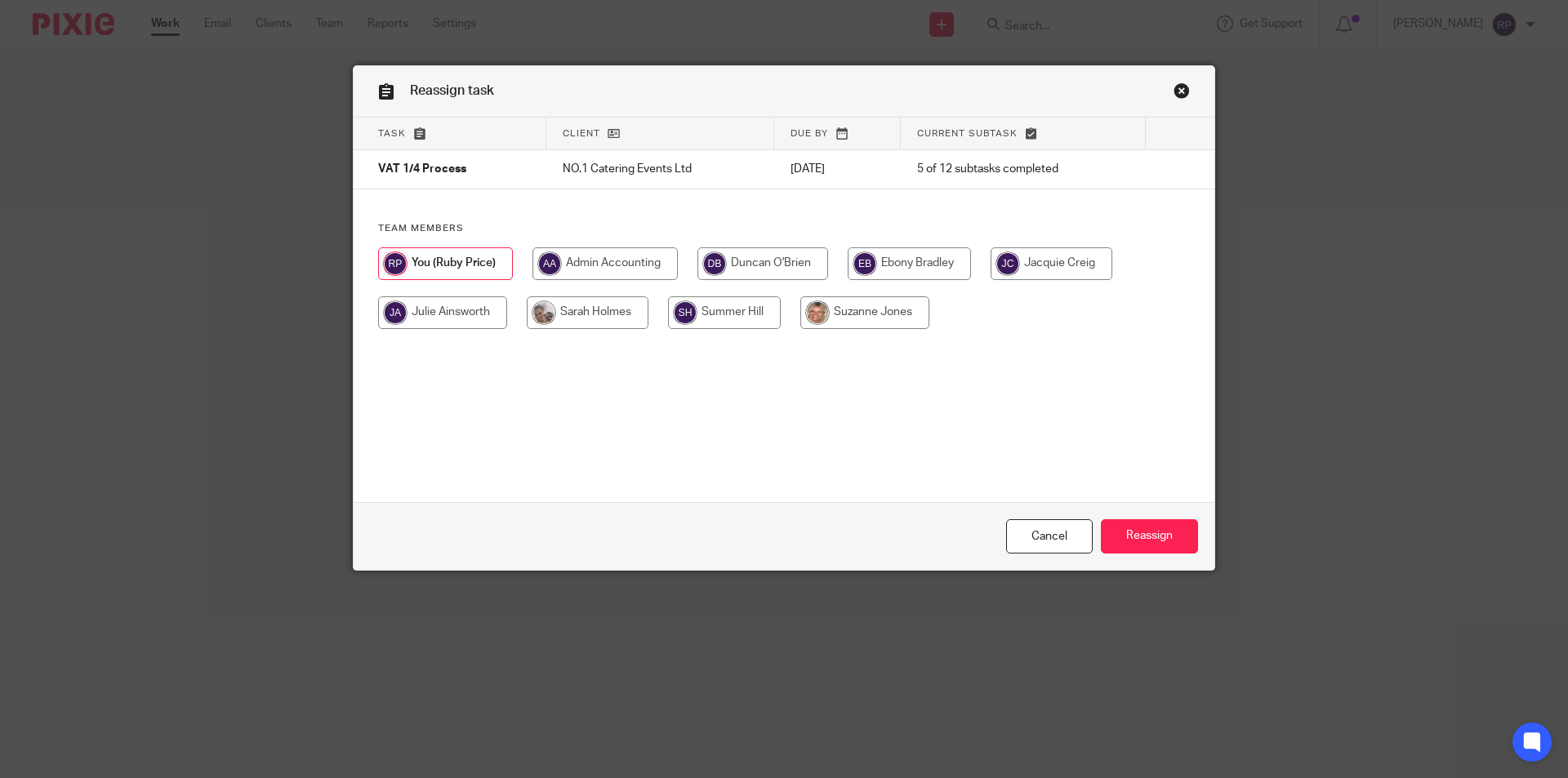
click at [743, 265] on input "radio" at bounding box center [763, 264] width 131 height 33
radio input "true"
click at [1130, 535] on input "Reassign" at bounding box center [1149, 537] width 97 height 35
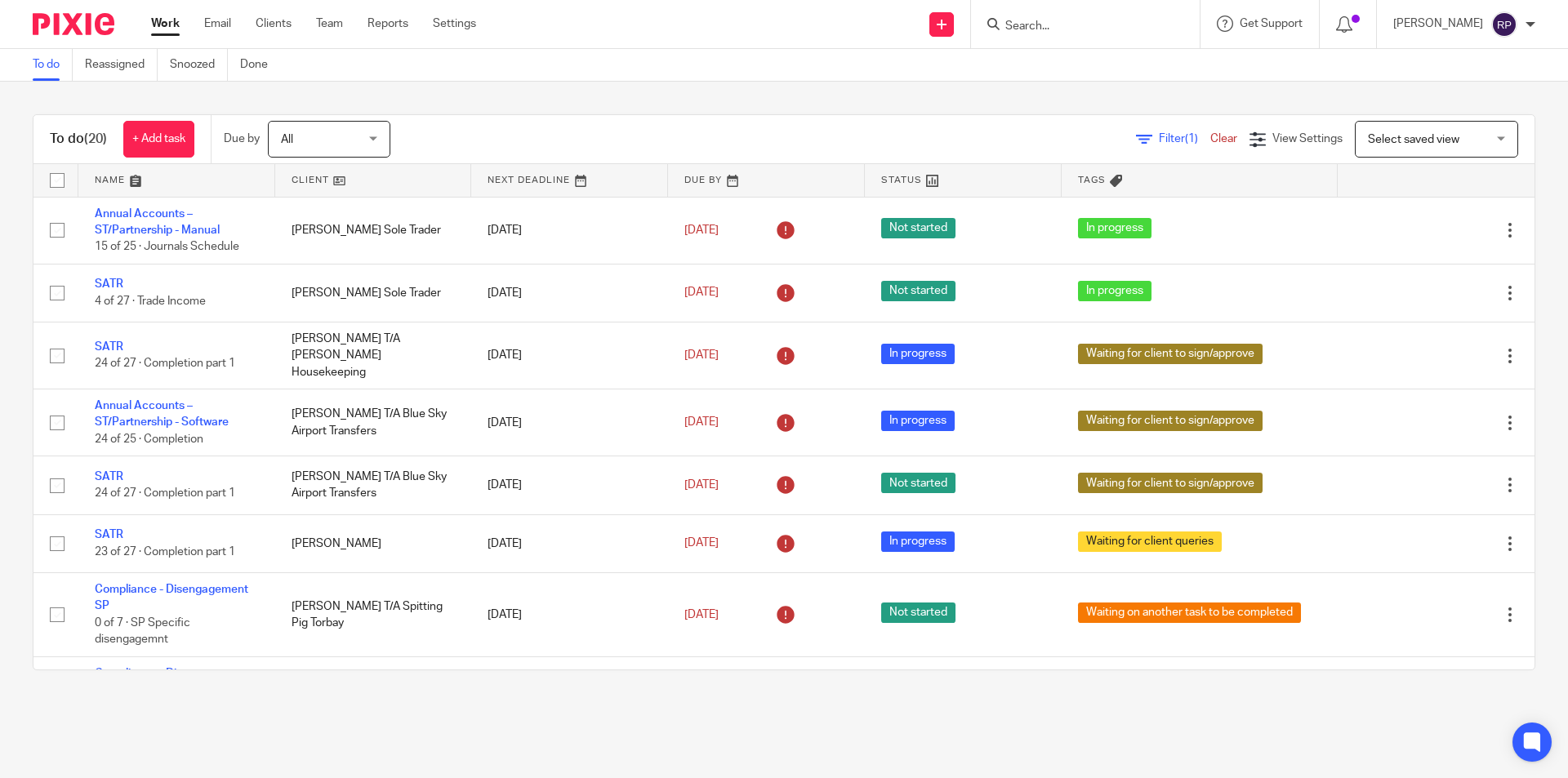
click at [168, 21] on link "Work" at bounding box center [165, 24] width 28 height 17
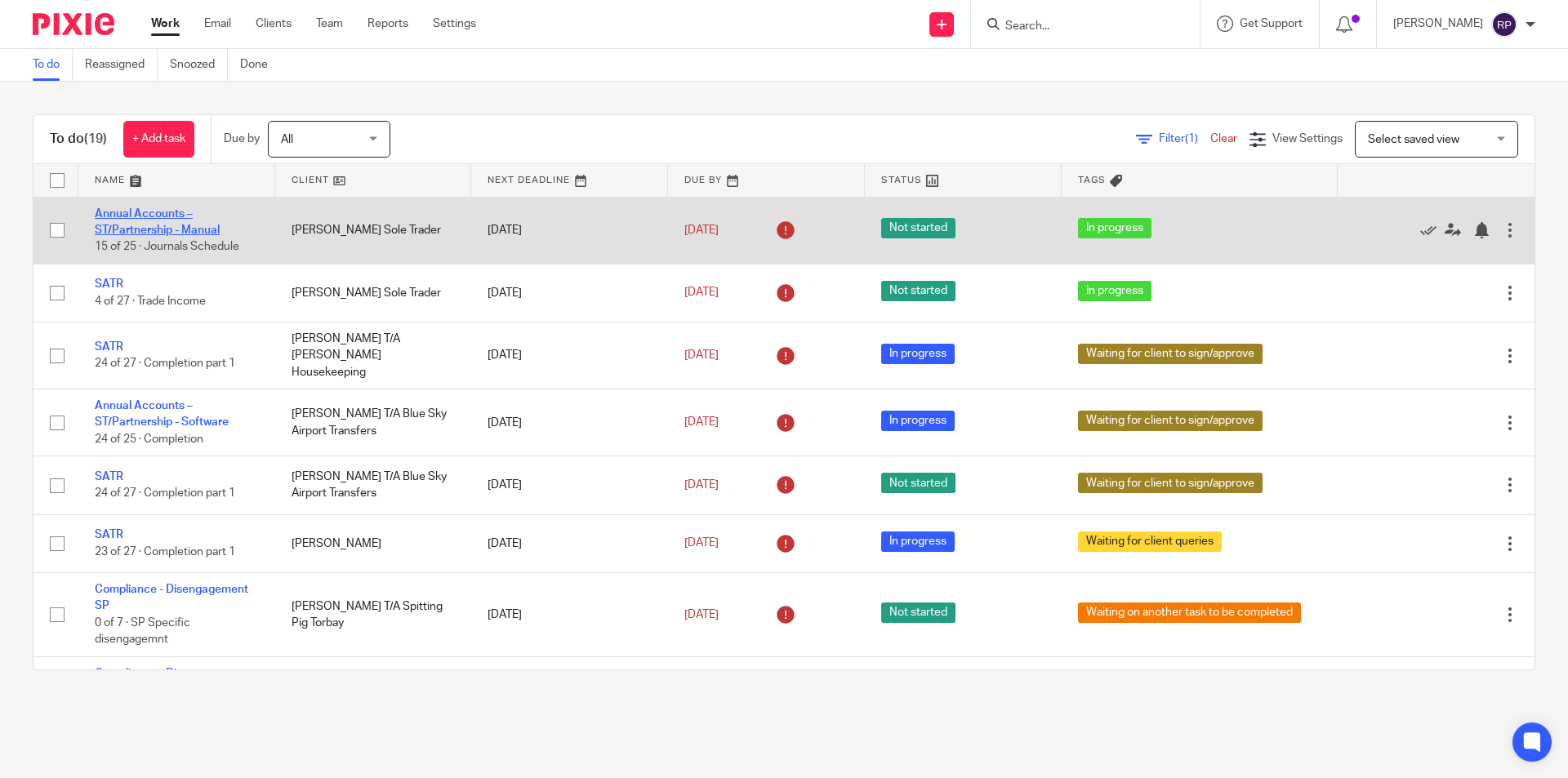
click at [180, 228] on link "Annual Accounts – ST/Partnership - Manual" at bounding box center [157, 221] width 125 height 27
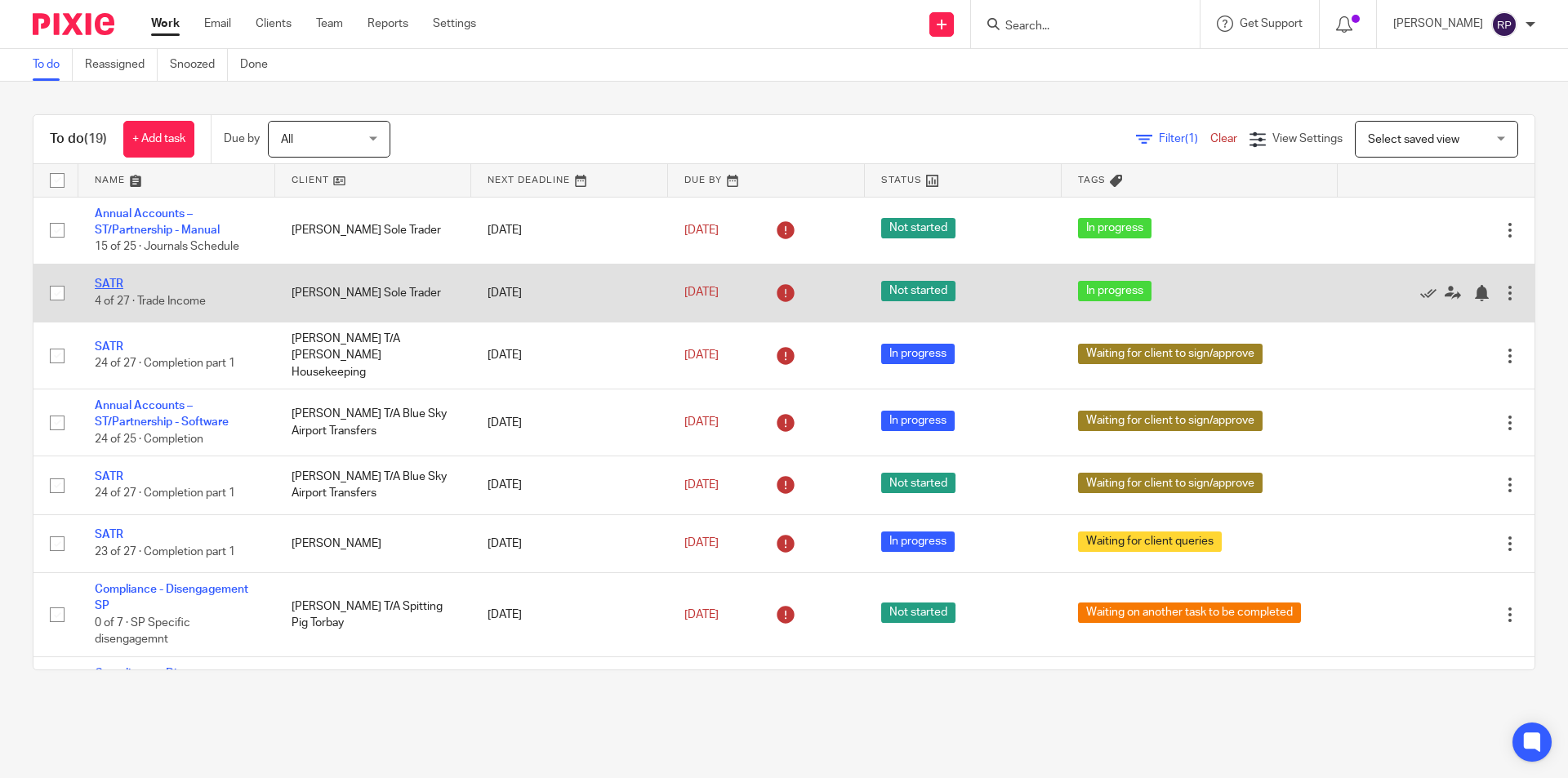
click at [117, 281] on link "SATR" at bounding box center [108, 284] width 28 height 11
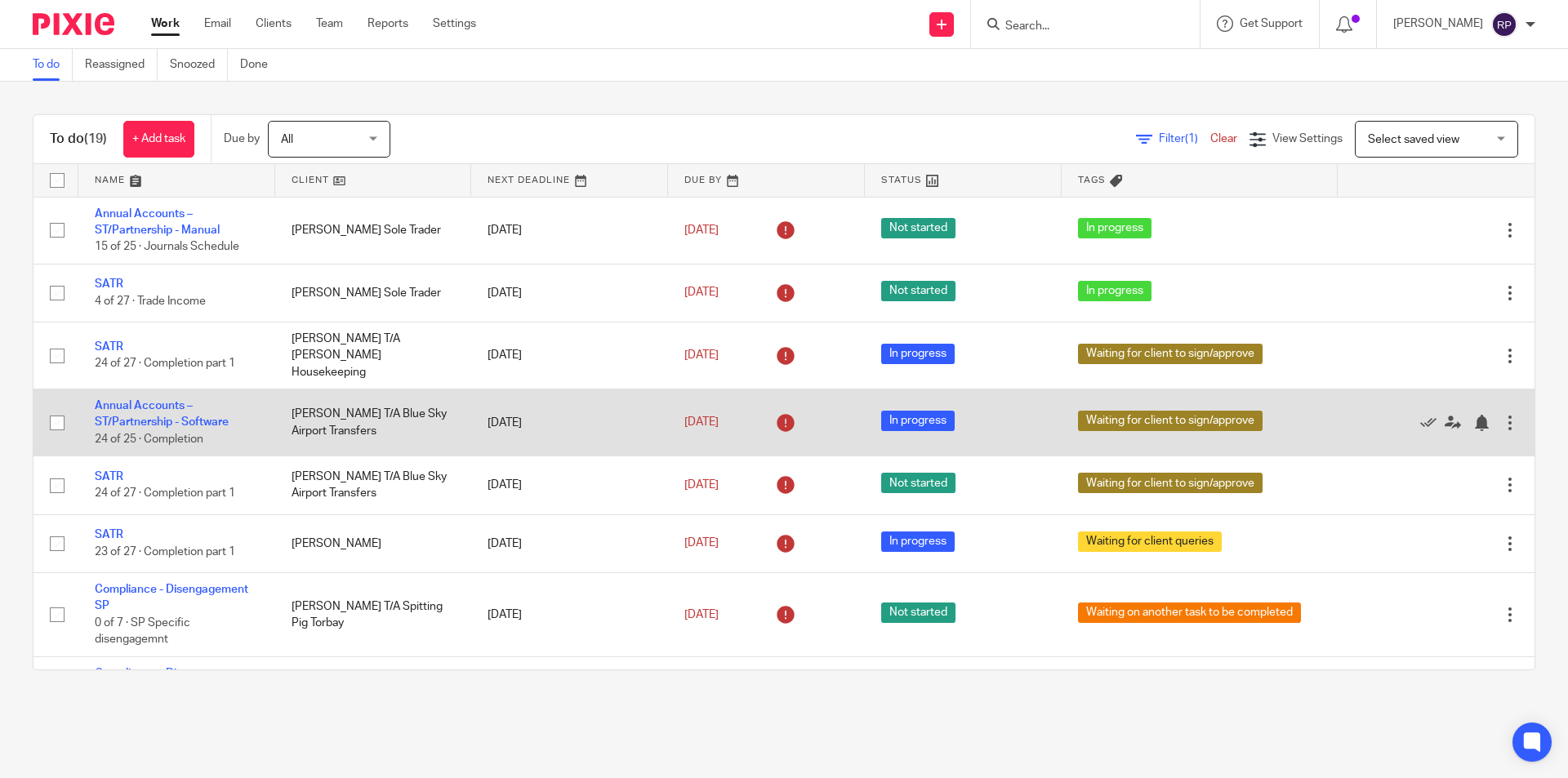
scroll to position [82, 0]
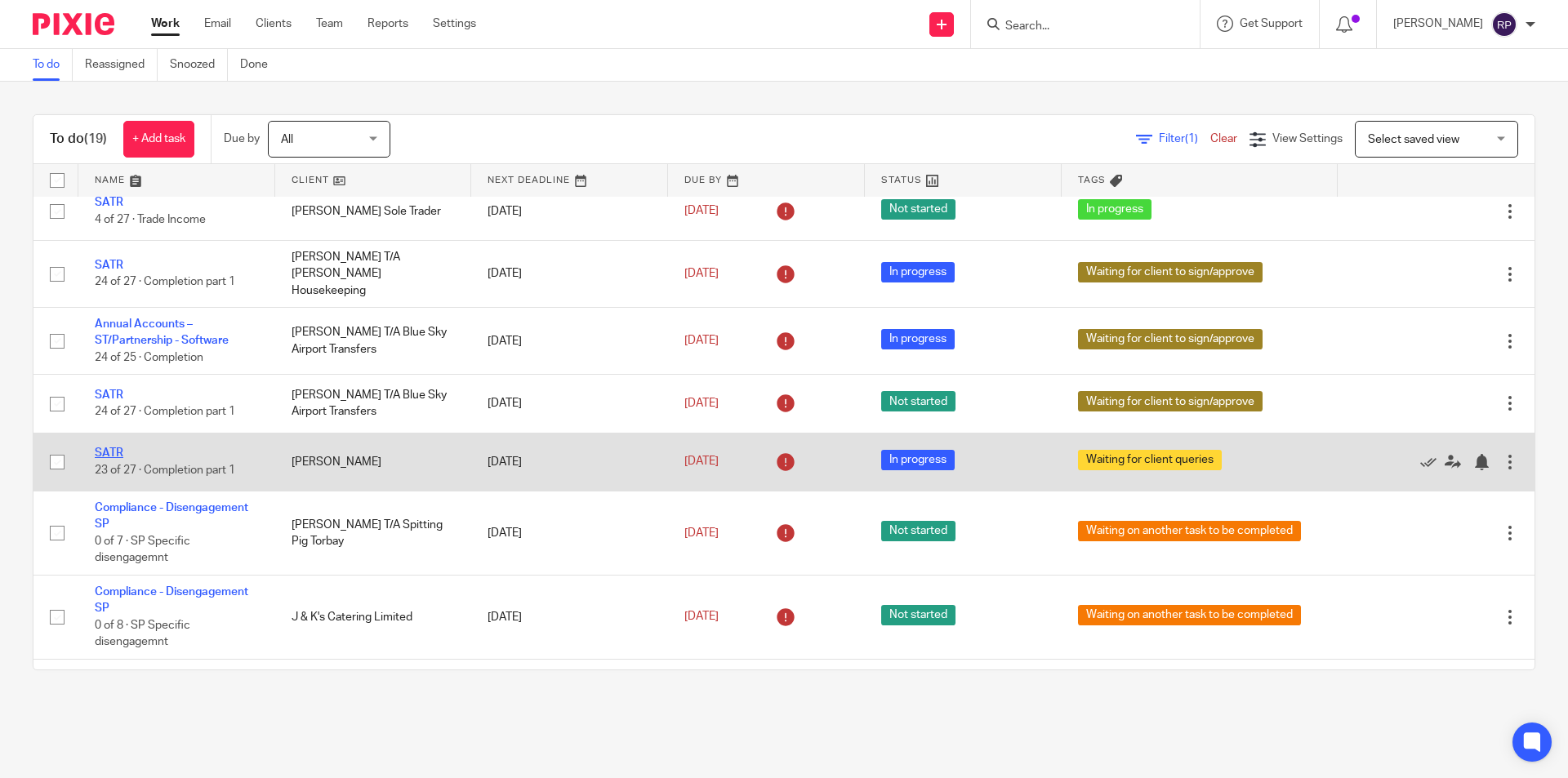
click at [113, 447] on link "SATR" at bounding box center [108, 453] width 28 height 11
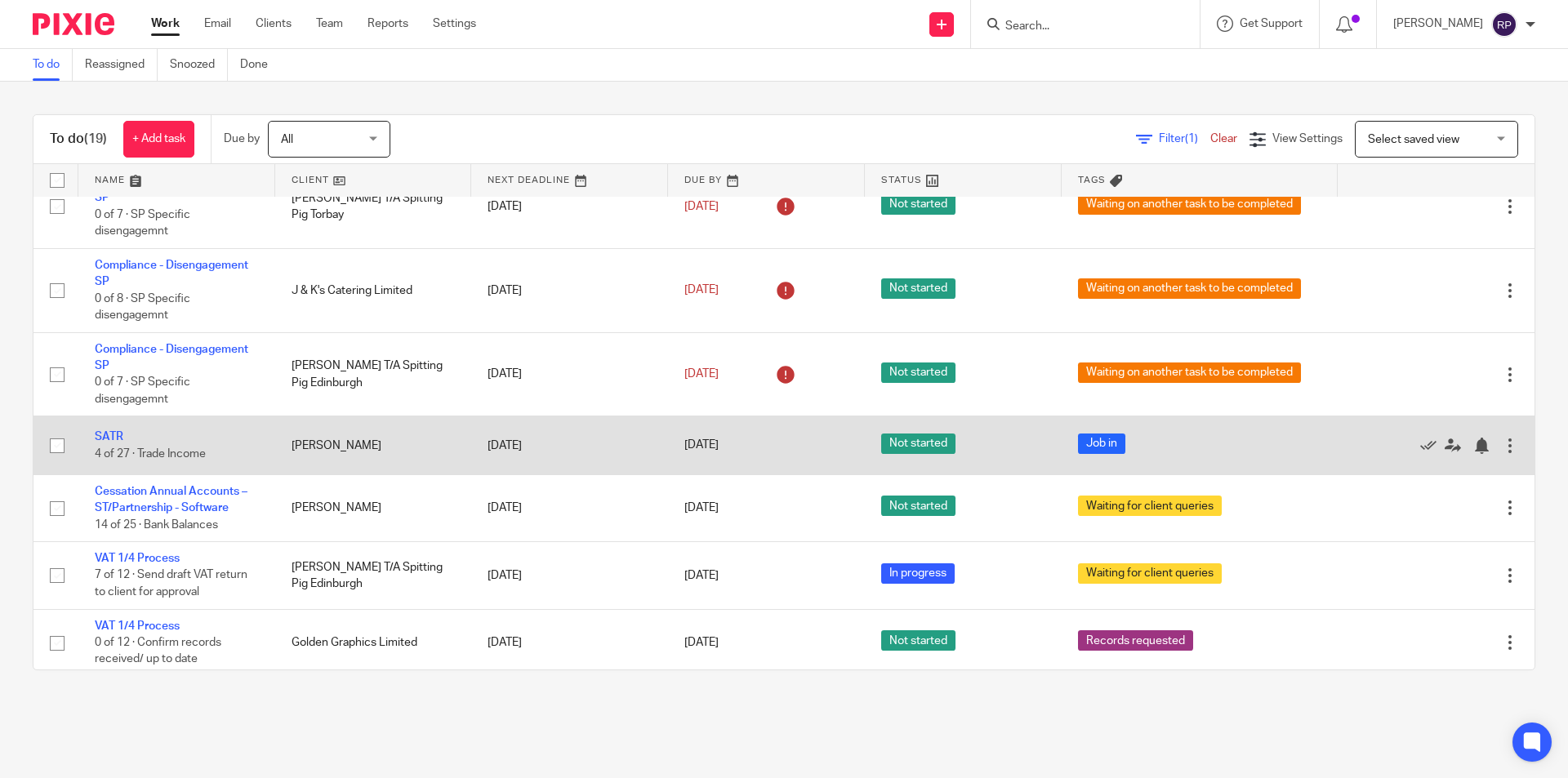
scroll to position [490, 0]
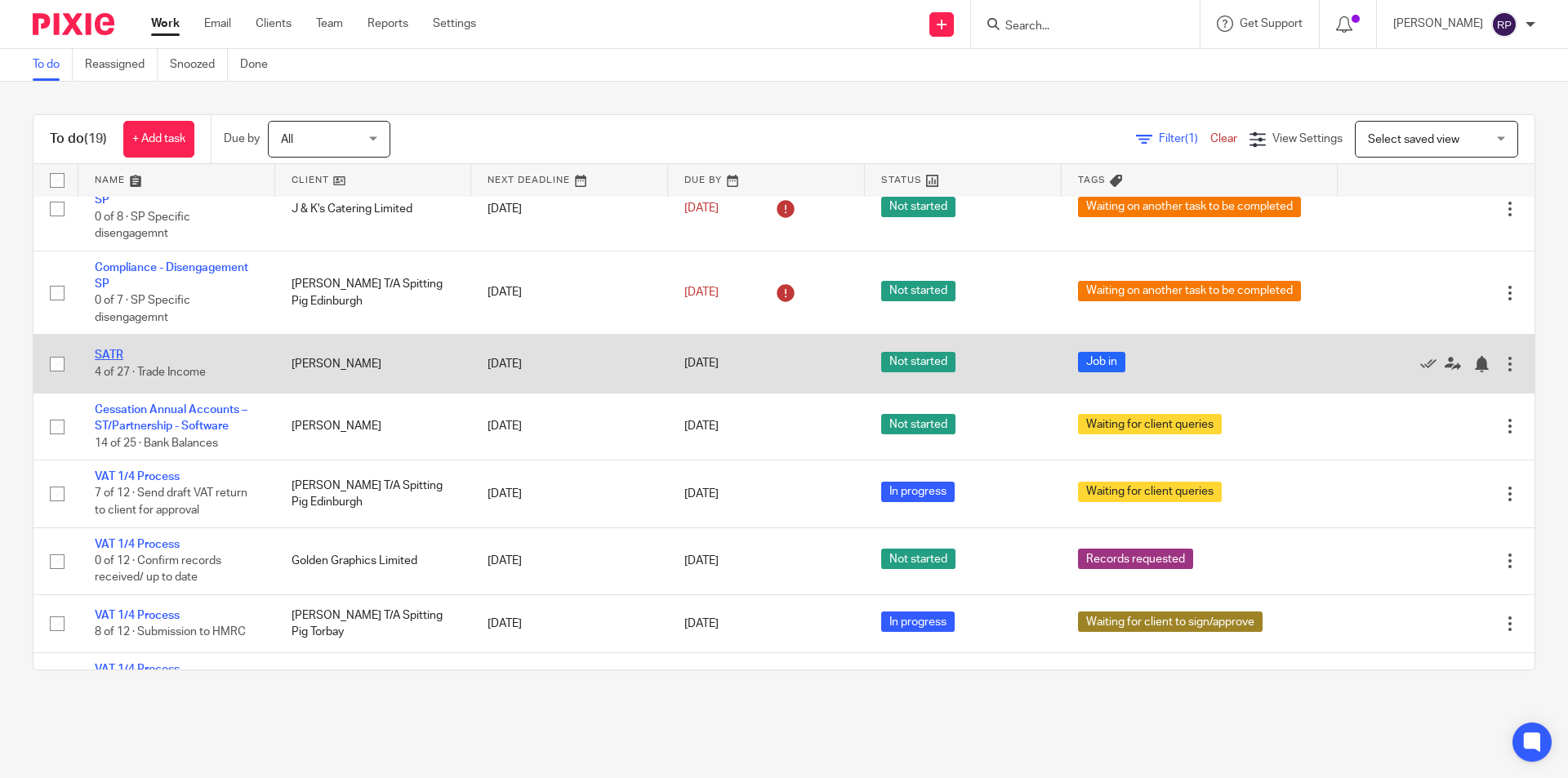
click at [119, 349] on link "SATR" at bounding box center [108, 355] width 28 height 11
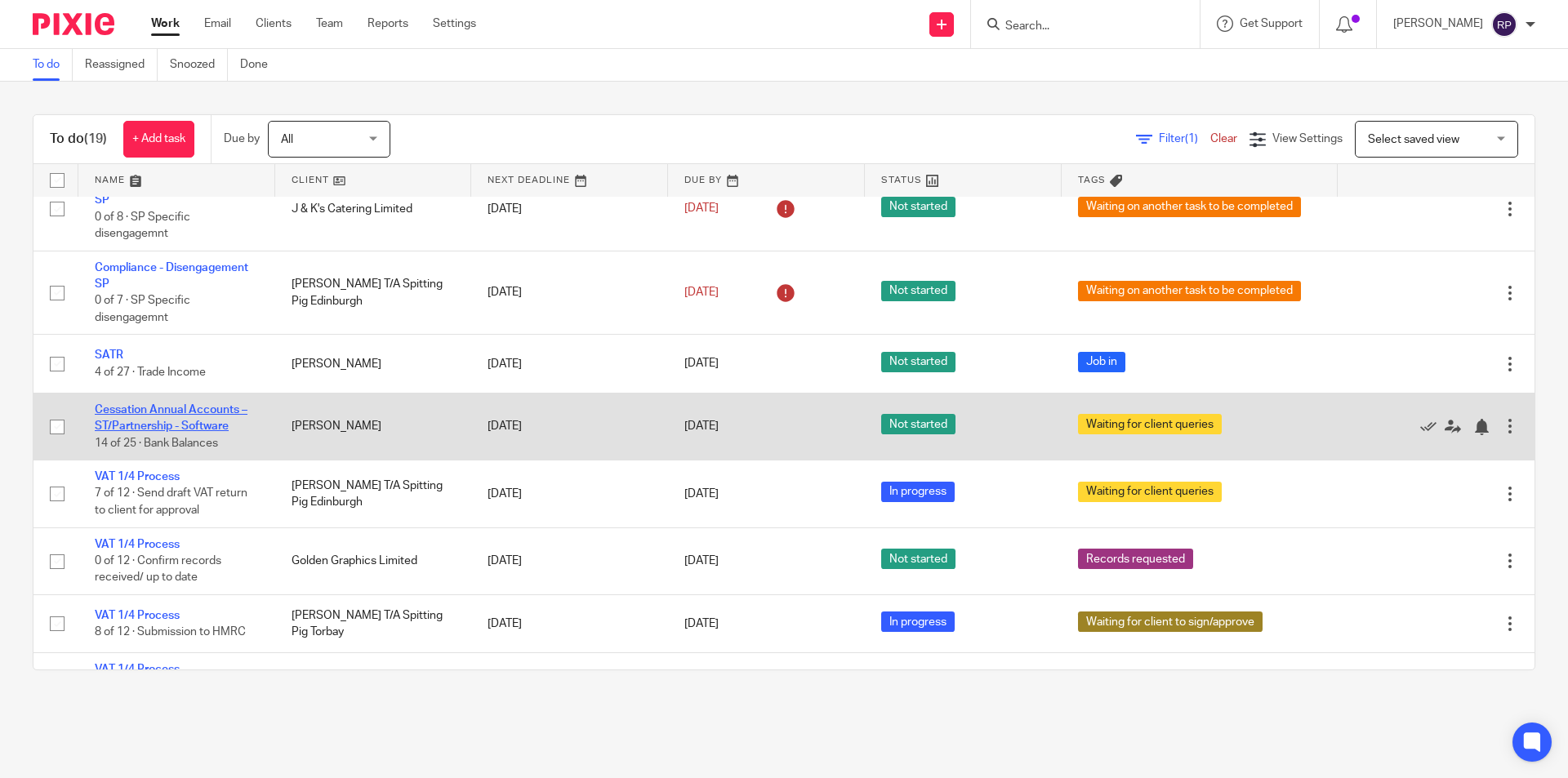
scroll to position [572, 0]
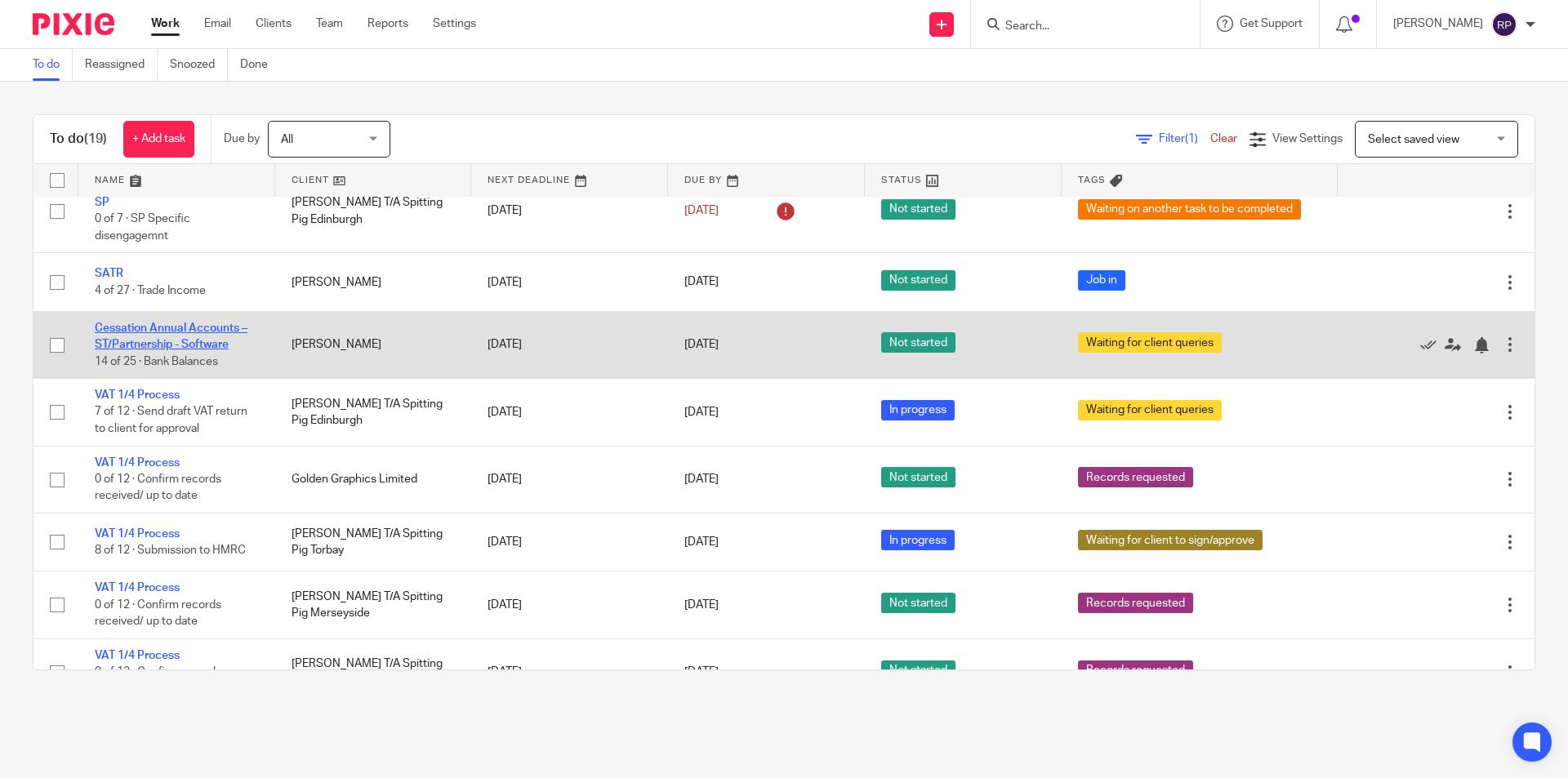
click at [171, 338] on link "Cessation Annual Accounts – ST/Partnership - Software" at bounding box center [170, 336] width 153 height 27
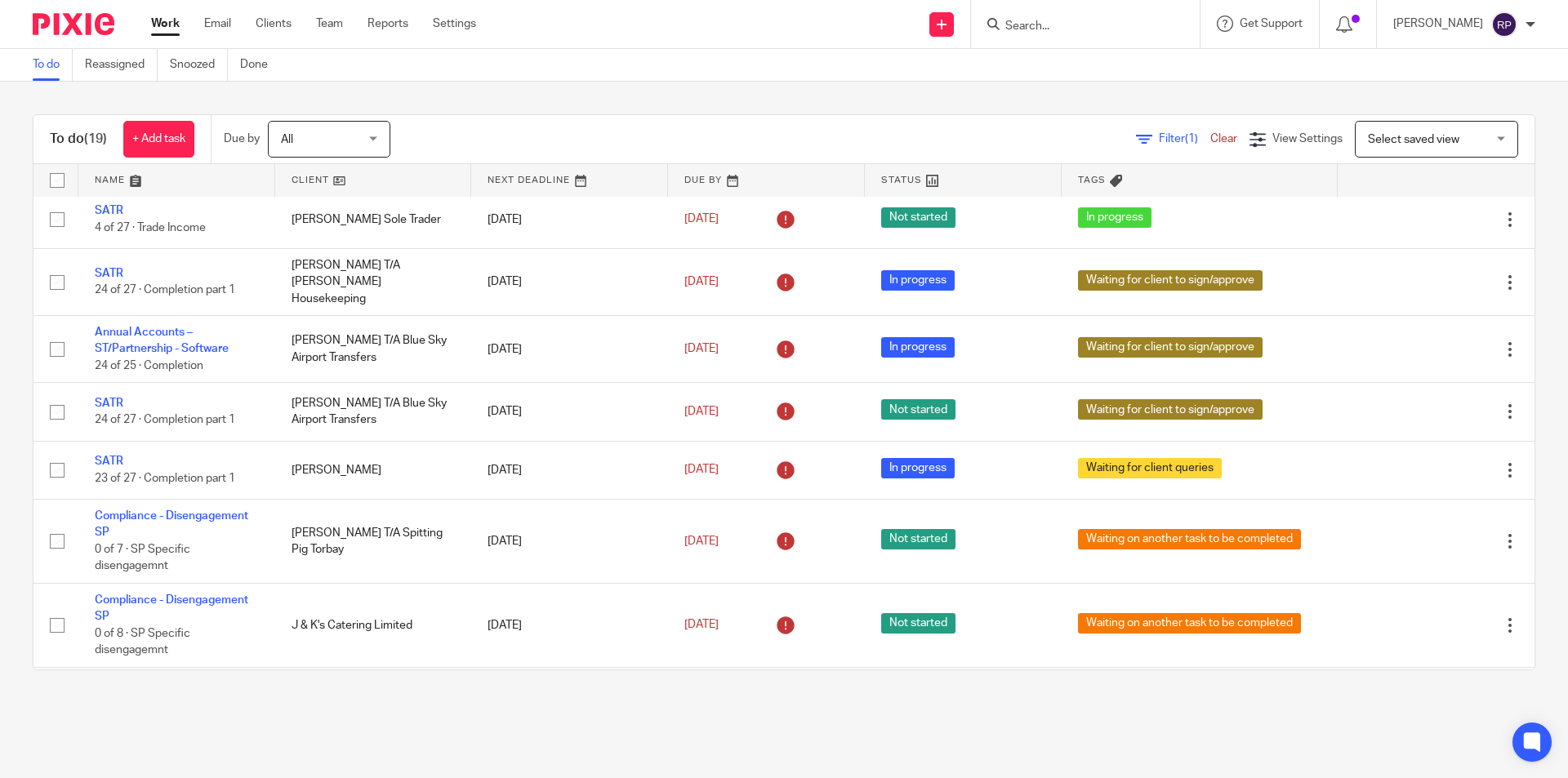
scroll to position [0, 0]
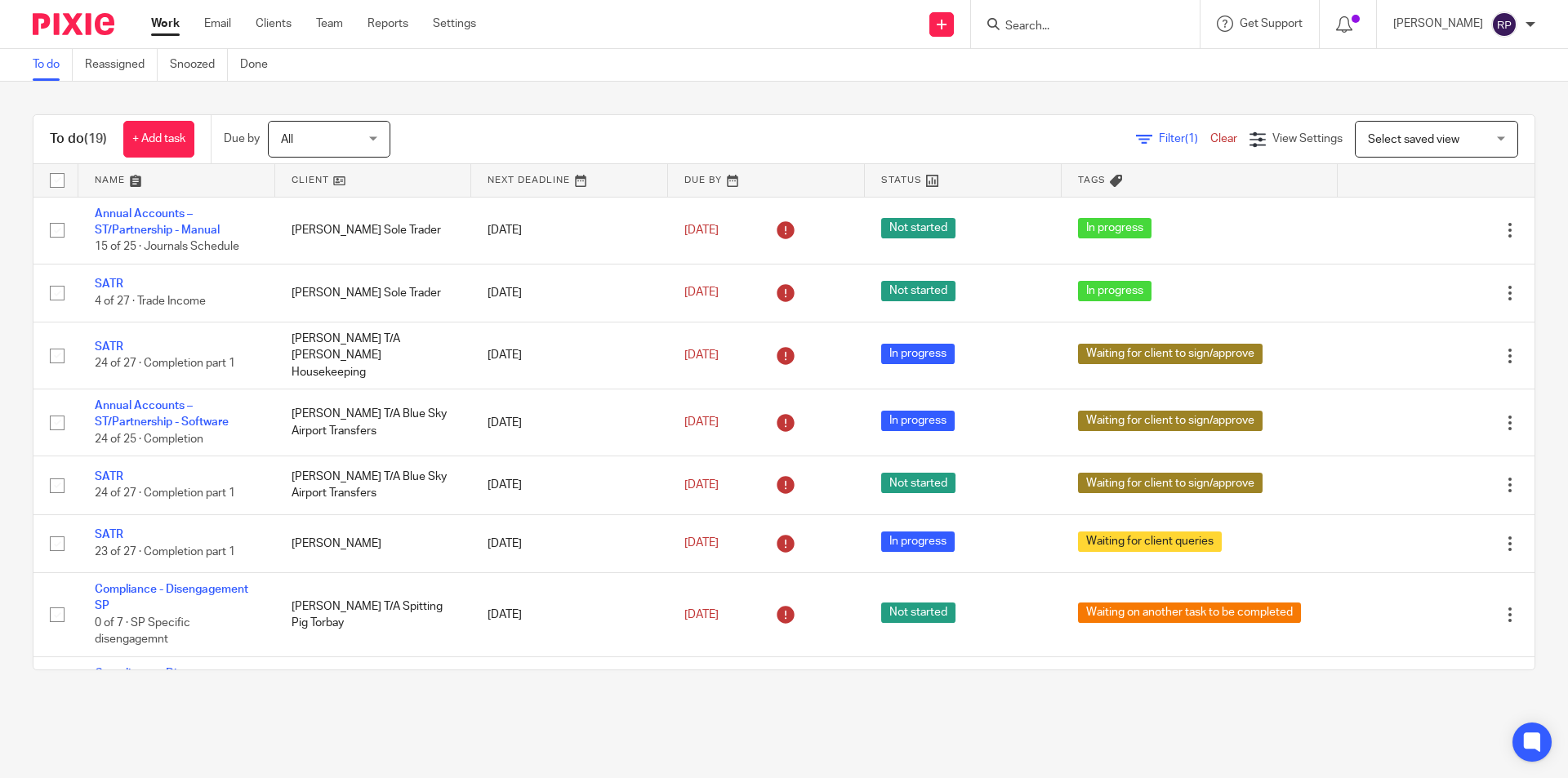
click at [954, 720] on main "To do Reassigned Snoozed Done To do (19) + Add task Due by All All Today Tomorr…" at bounding box center [784, 389] width 1568 height 778
click at [1064, 26] on input "Search" at bounding box center [1077, 26] width 147 height 15
click at [336, 22] on link "Team" at bounding box center [329, 24] width 27 height 17
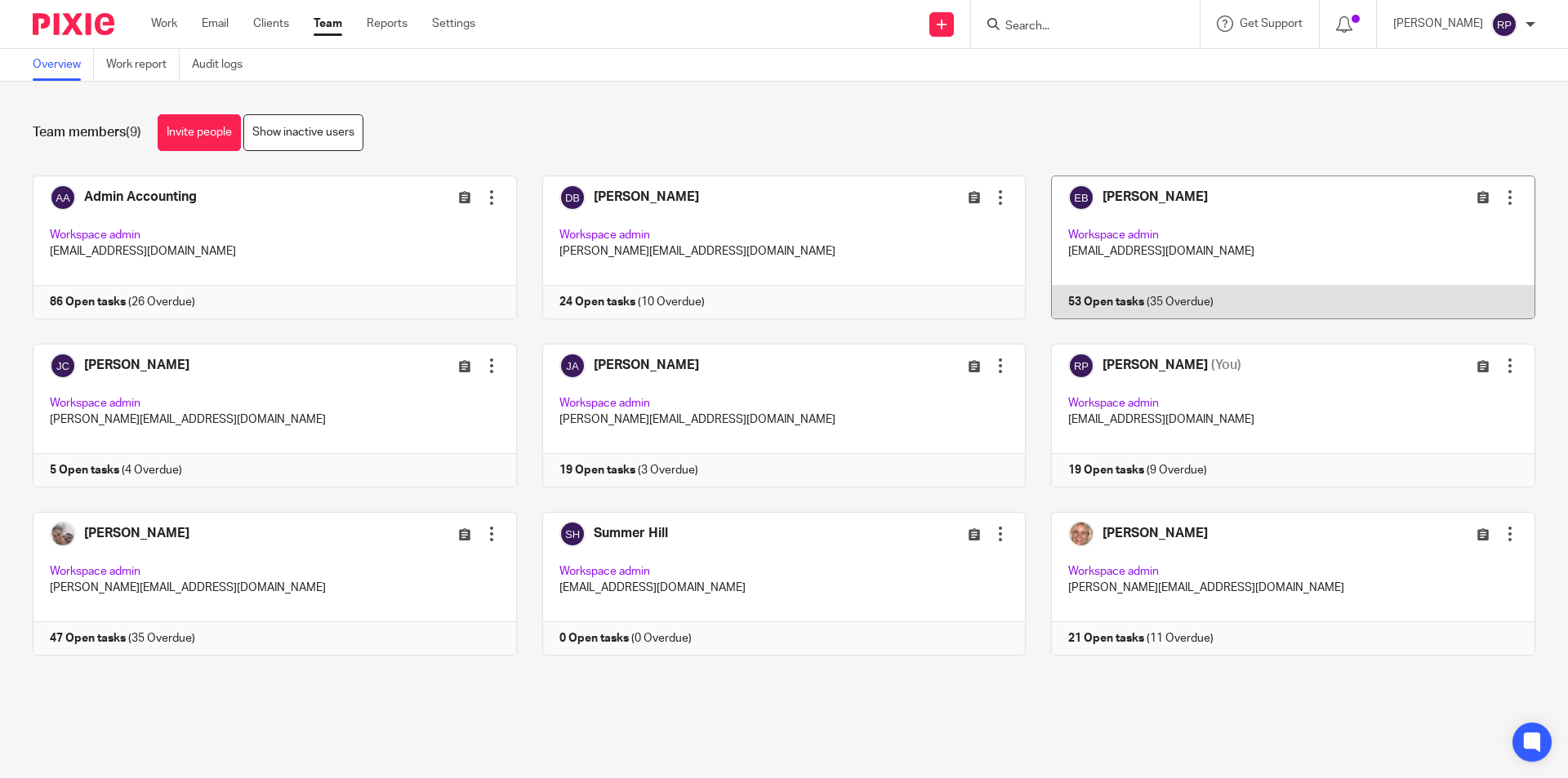
click at [1226, 244] on link at bounding box center [1281, 247] width 510 height 144
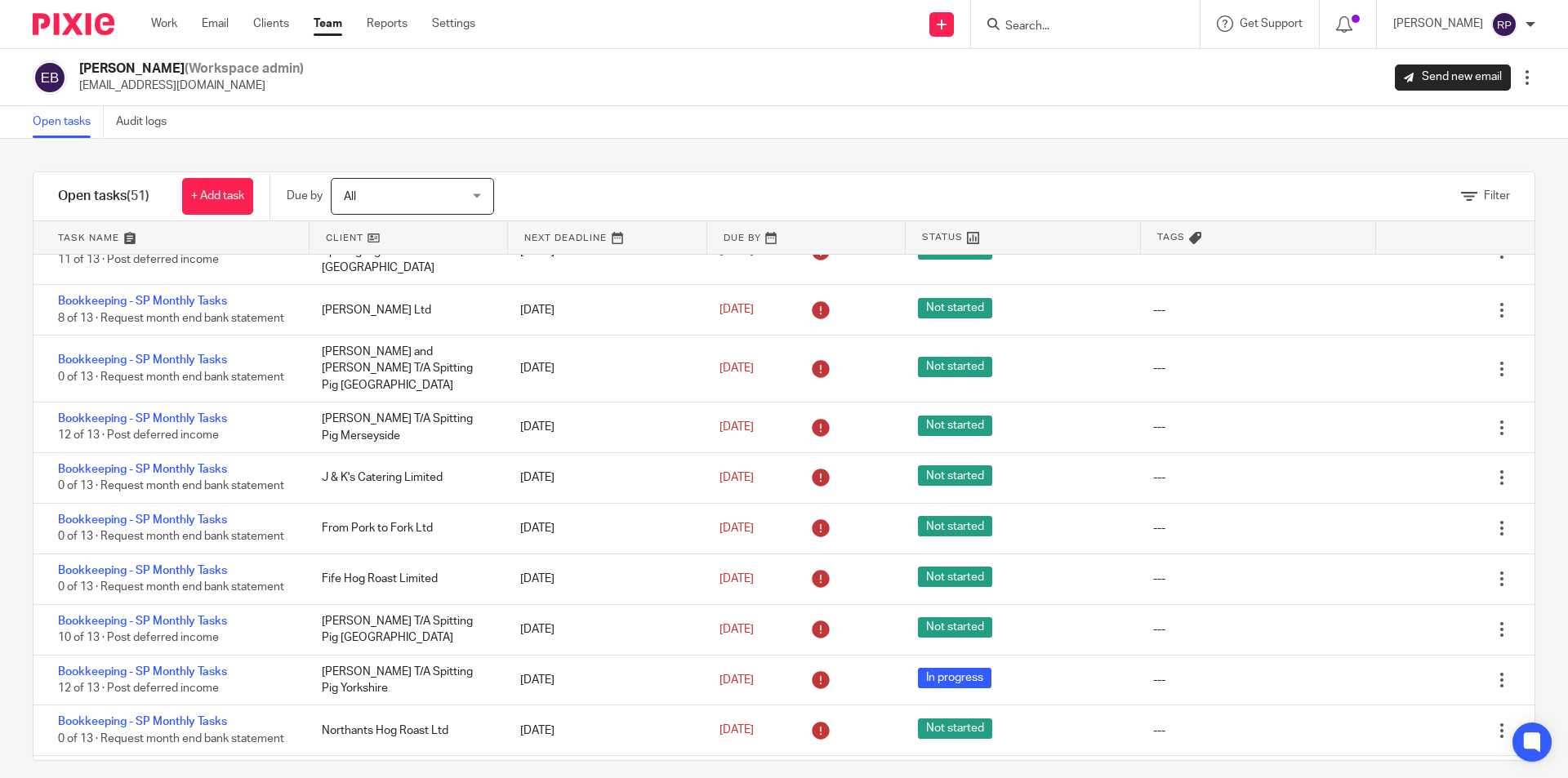
scroll to position [41, 0]
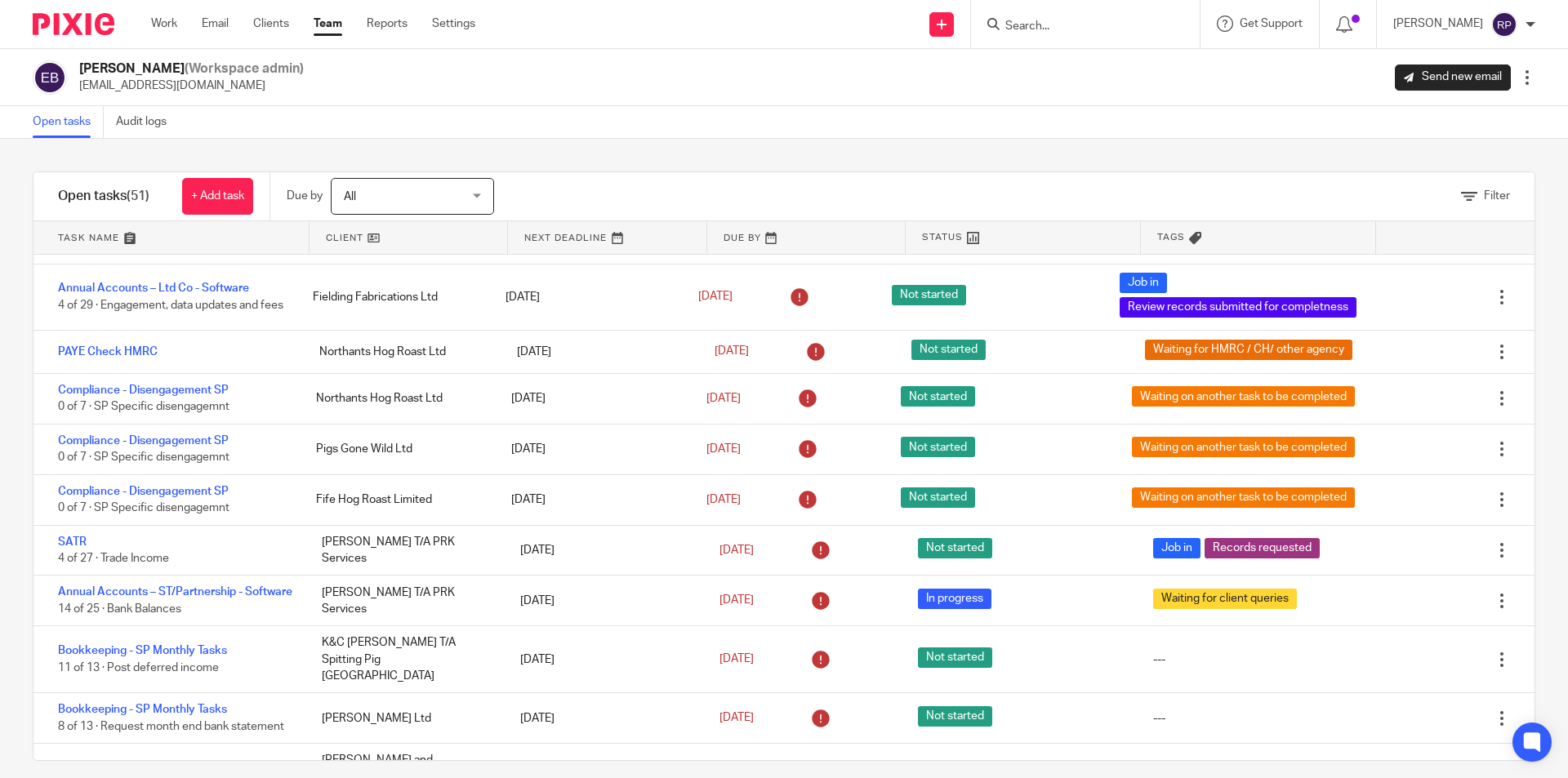
click at [317, 14] on div "Work Email Clients Team Reports Settings Work Email Clients Team Reports Settin…" at bounding box center [317, 24] width 365 height 49
click at [323, 19] on link "Team" at bounding box center [328, 24] width 28 height 17
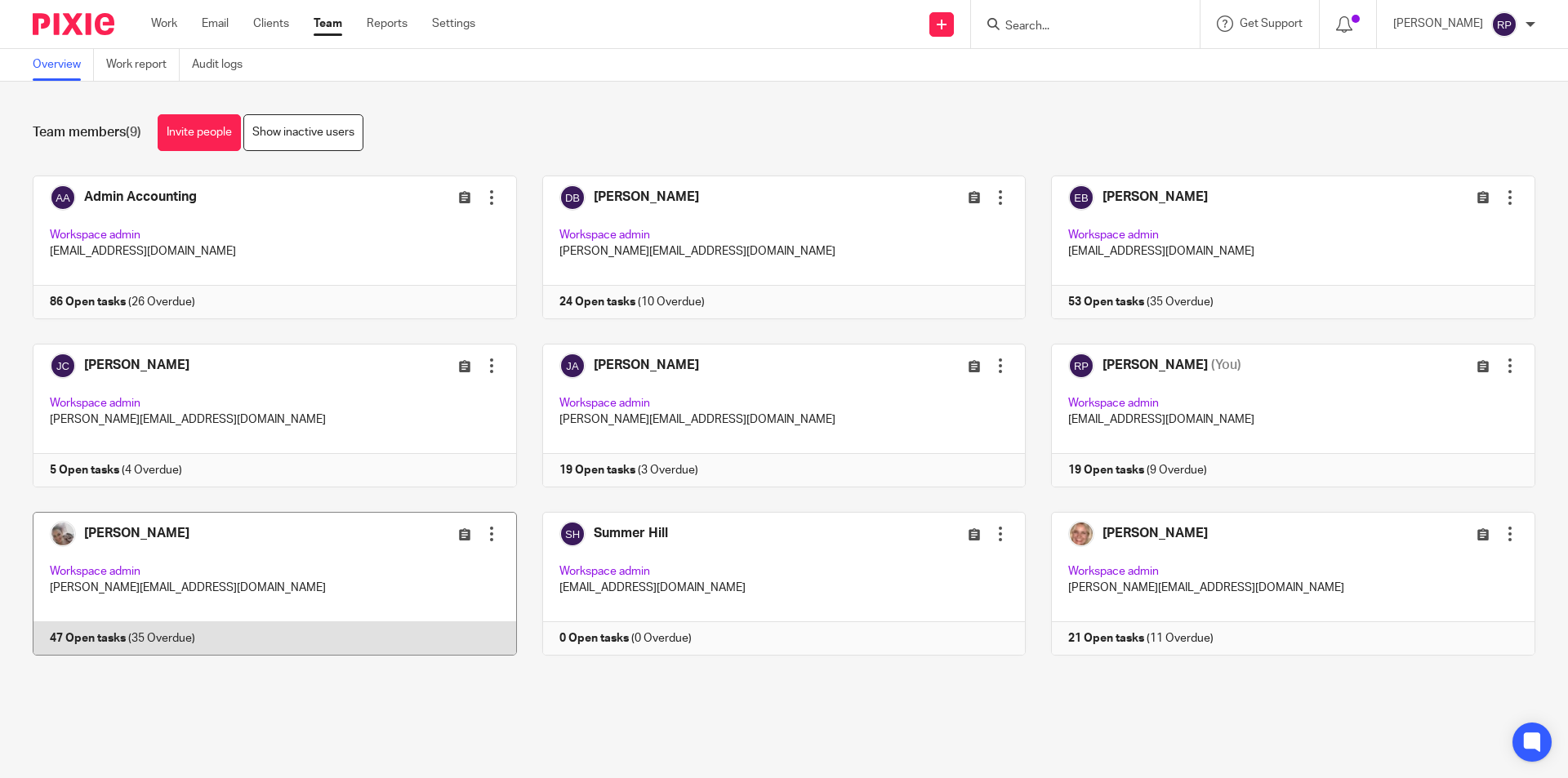
click at [258, 548] on link at bounding box center [262, 584] width 510 height 144
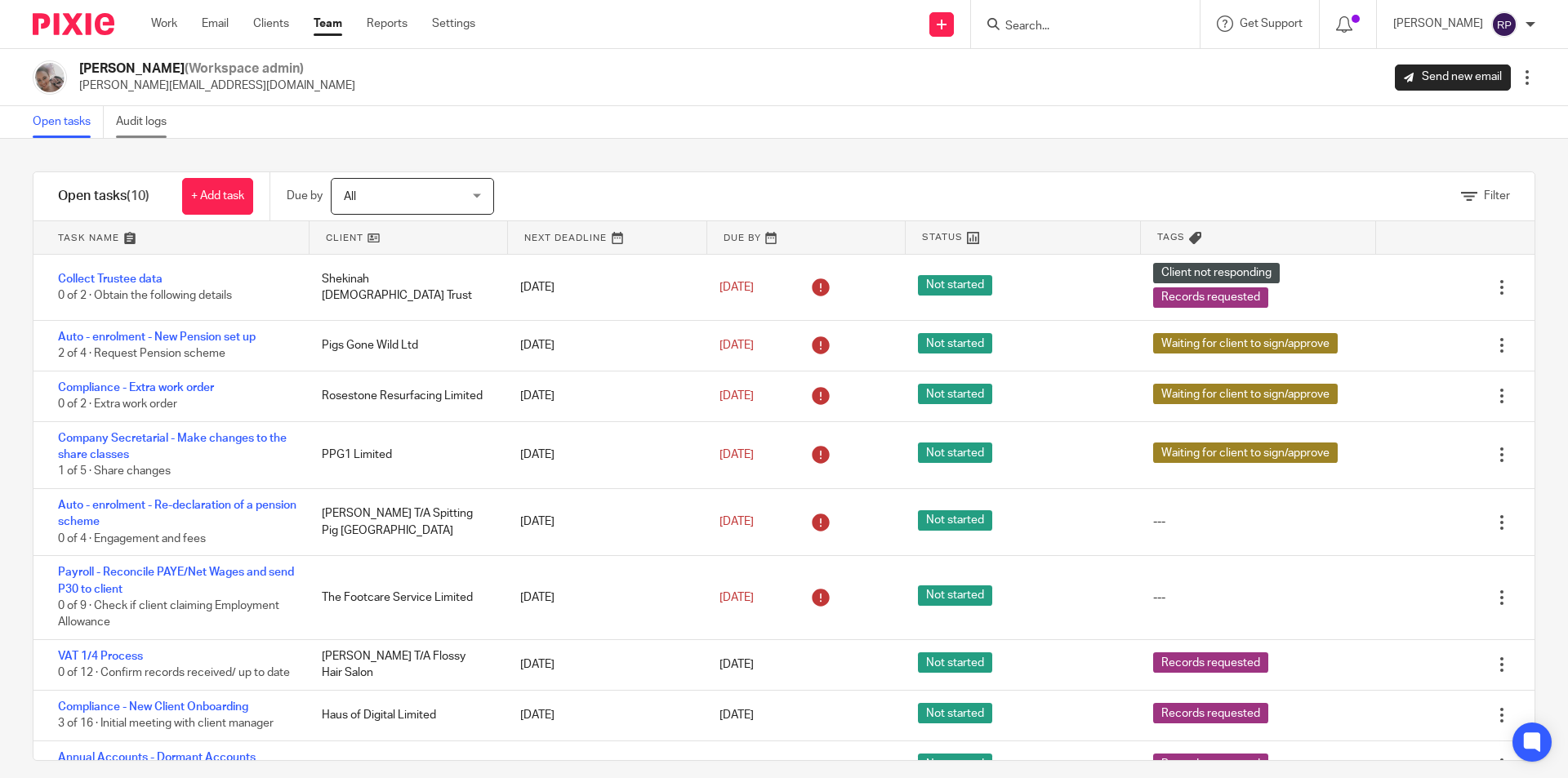
click at [150, 123] on link "Audit logs" at bounding box center [146, 122] width 63 height 32
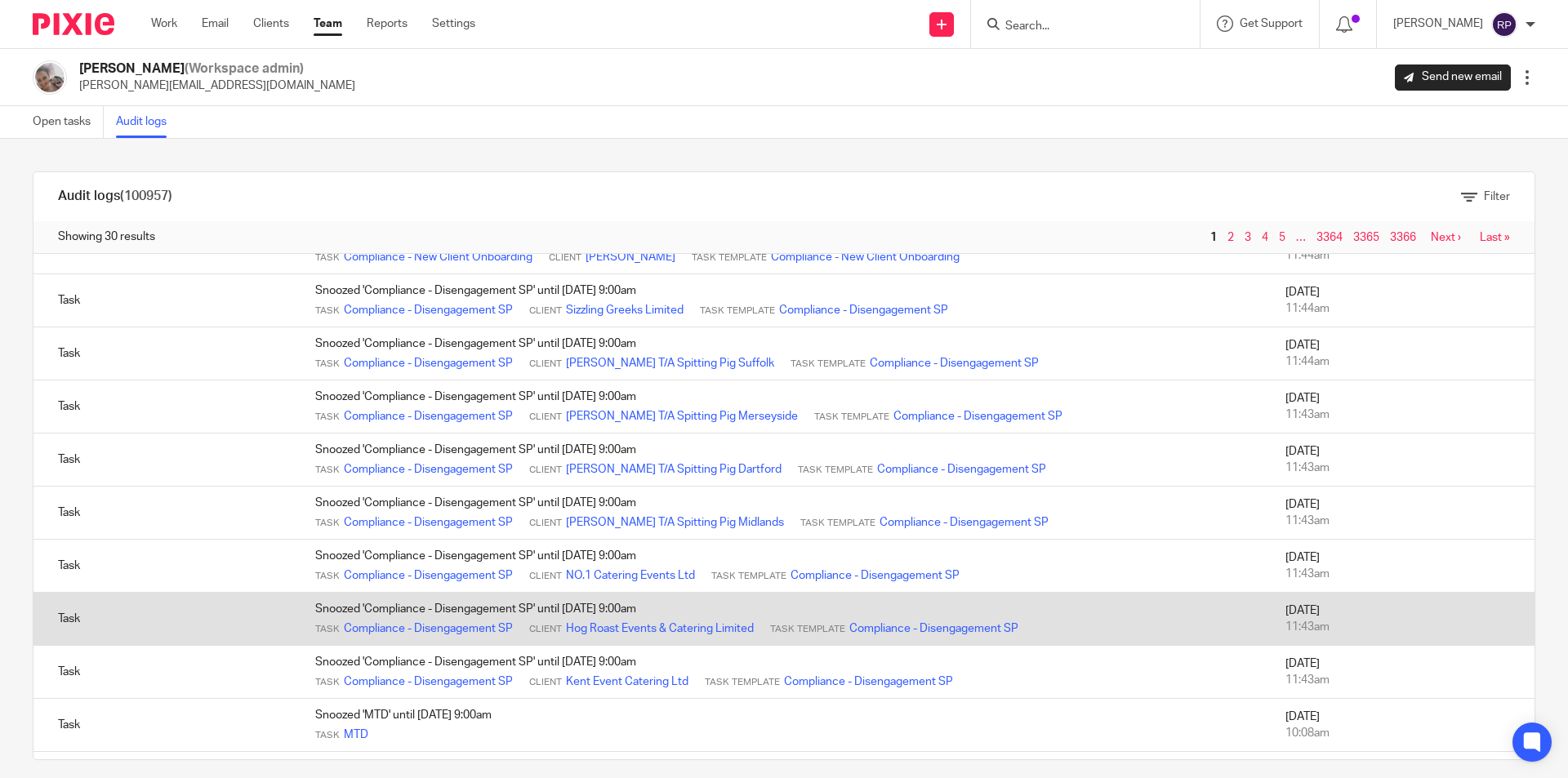
scroll to position [303, 0]
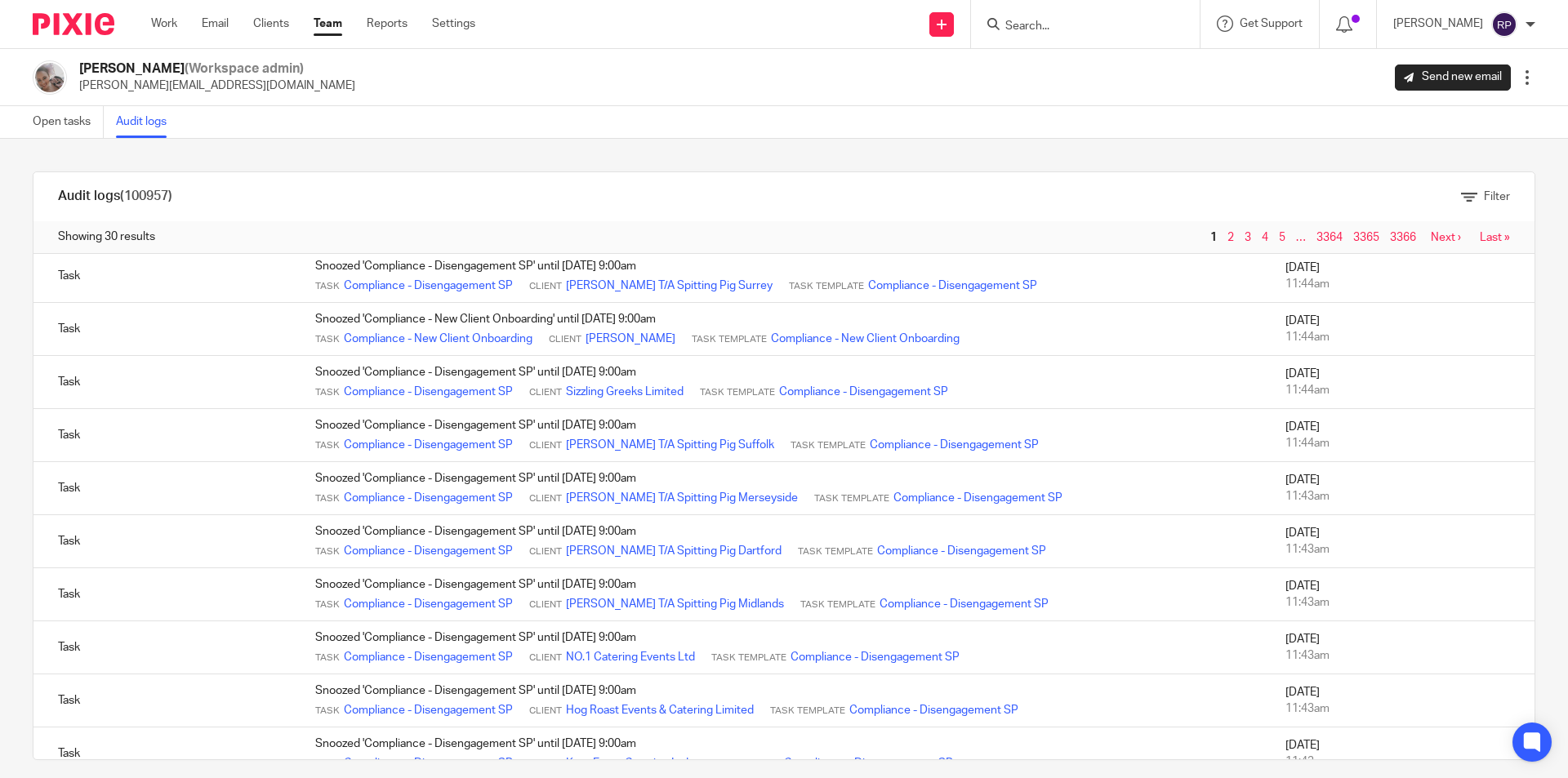
drag, startPoint x: 595, startPoint y: 497, endPoint x: 678, endPoint y: 129, distance: 377.2
click at [678, 129] on div "Open tasks Audit logs" at bounding box center [784, 122] width 1568 height 33
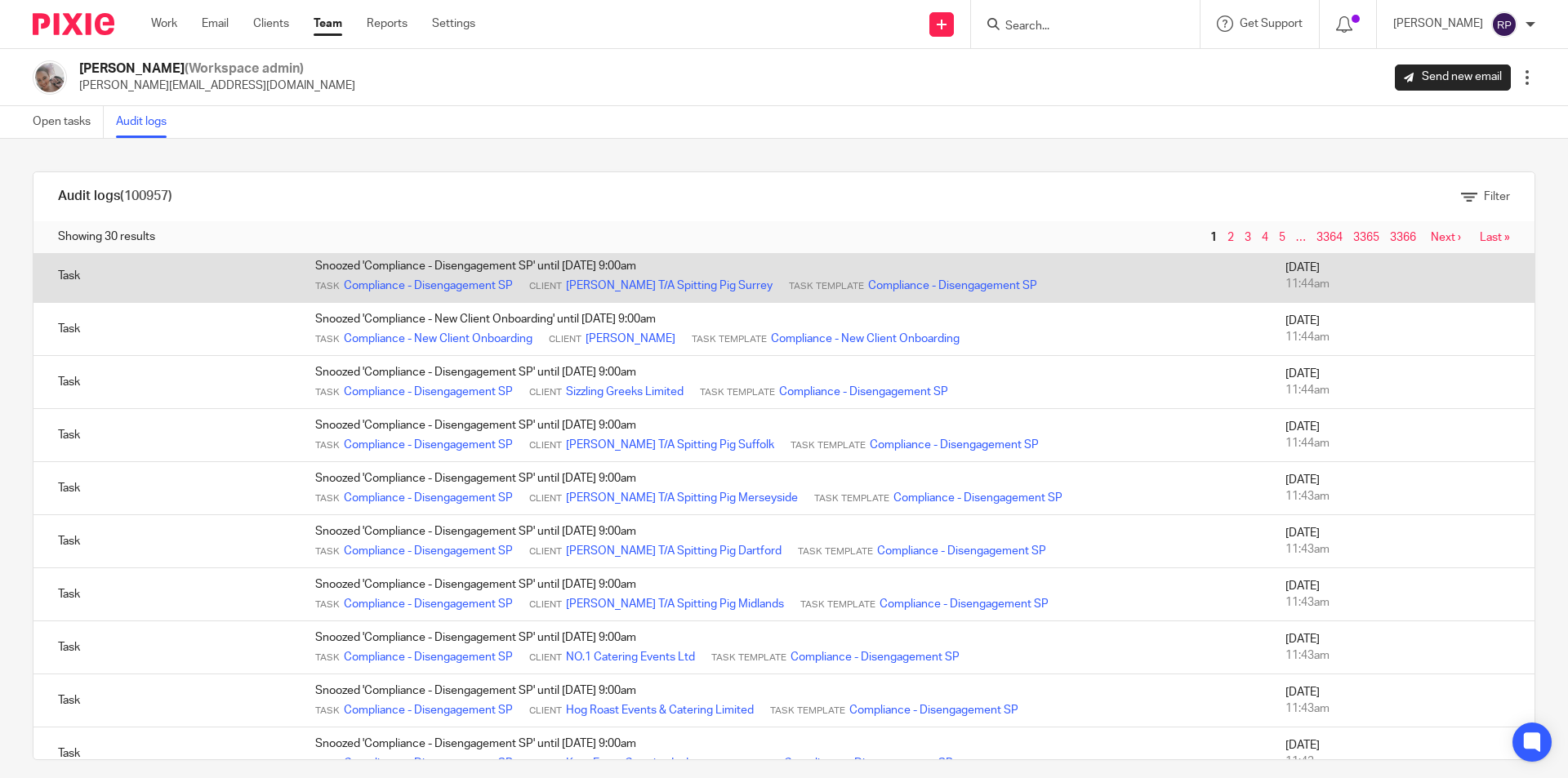
scroll to position [385, 0]
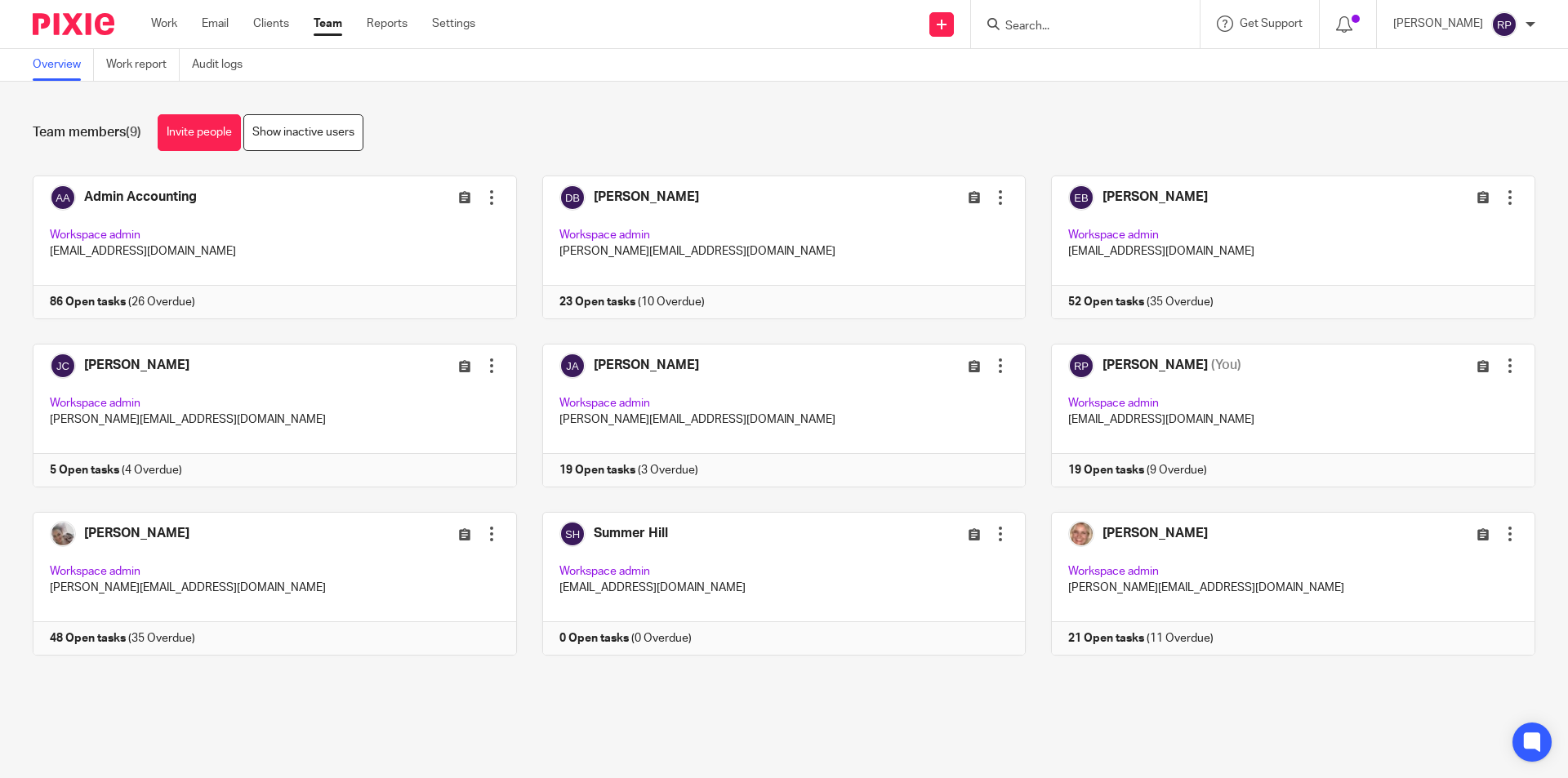
click at [161, 15] on div "Work Email Clients Team Reports Settings Work Email Clients Team Reports Settin…" at bounding box center [317, 24] width 365 height 49
click at [165, 19] on link "Work" at bounding box center [164, 24] width 26 height 17
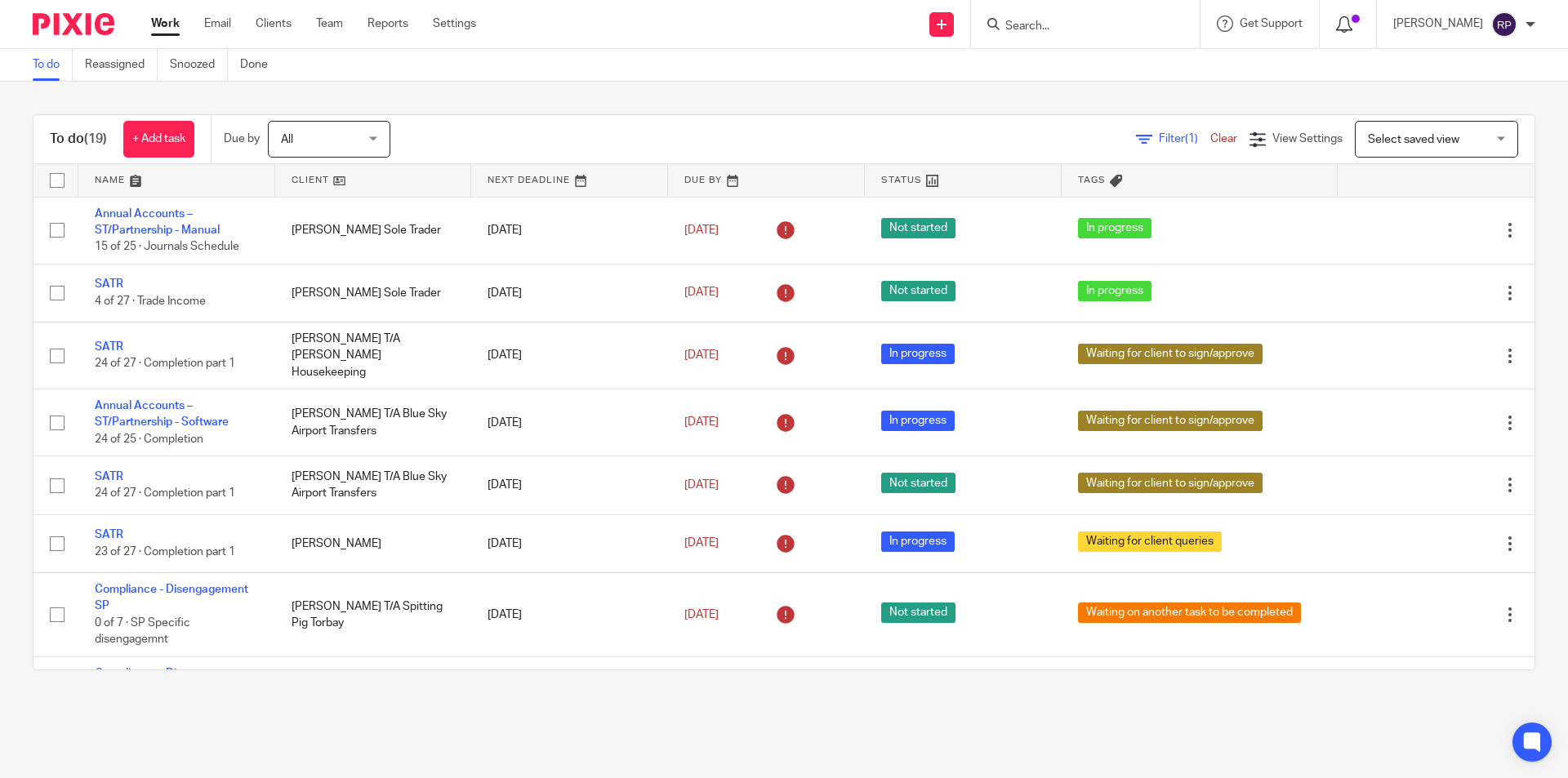
click at [1352, 20] on icon at bounding box center [1344, 25] width 17 height 17
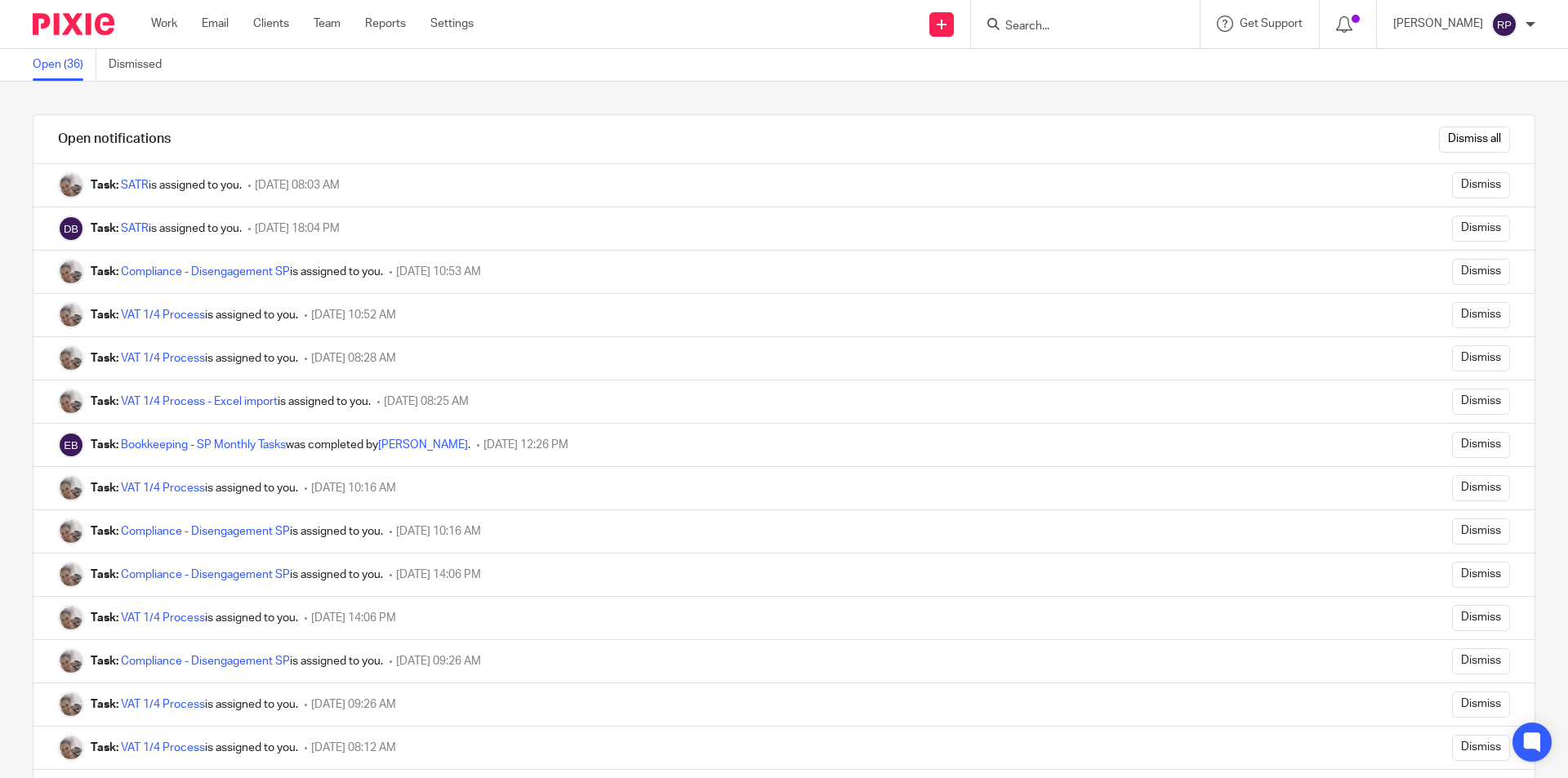
click at [1427, 139] on form "Dismiss all" at bounding box center [1468, 140] width 83 height 26
click at [1438, 139] on input "Dismiss all" at bounding box center [1474, 140] width 71 height 26
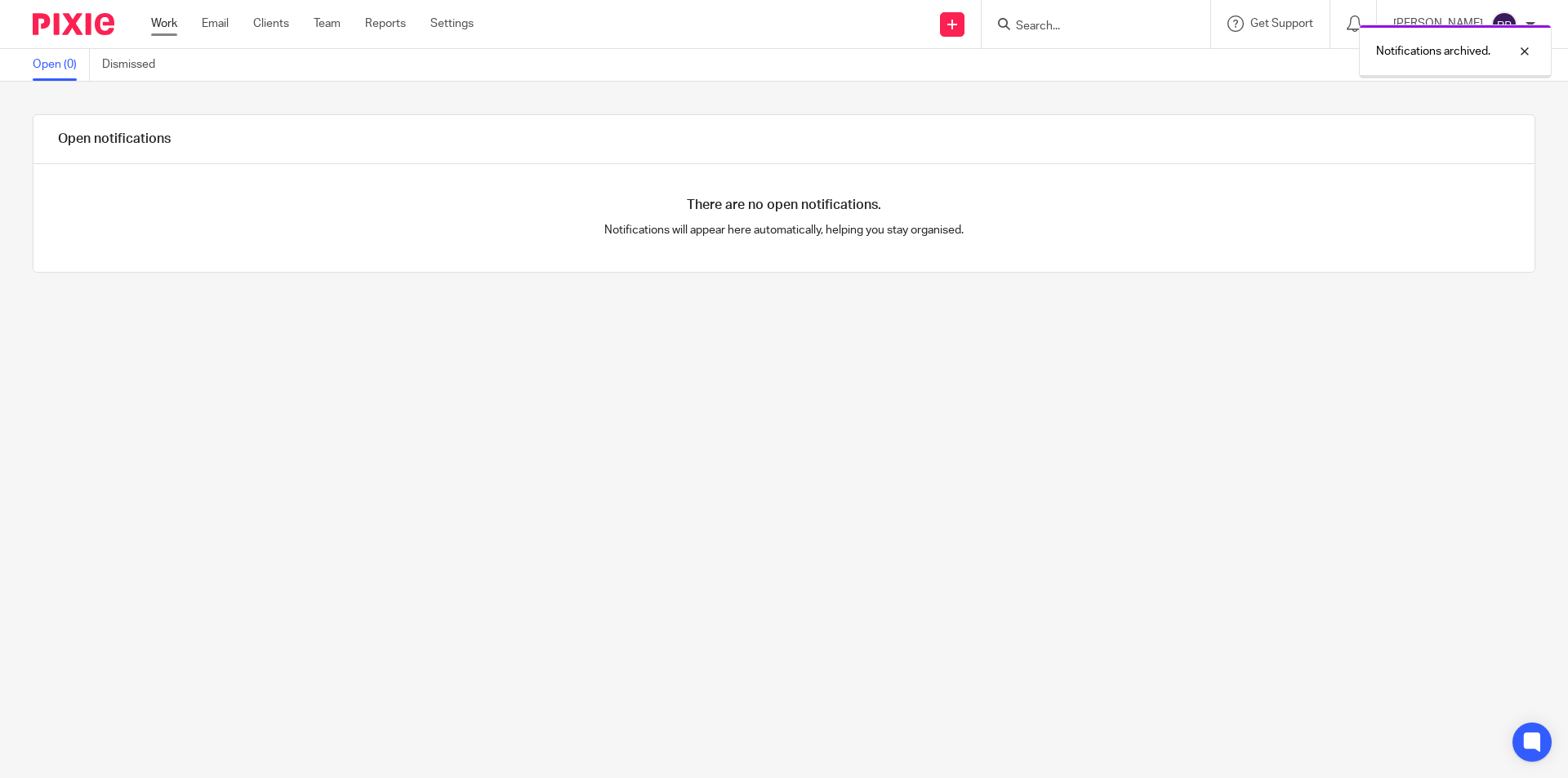
click at [163, 23] on link "Work" at bounding box center [164, 24] width 26 height 17
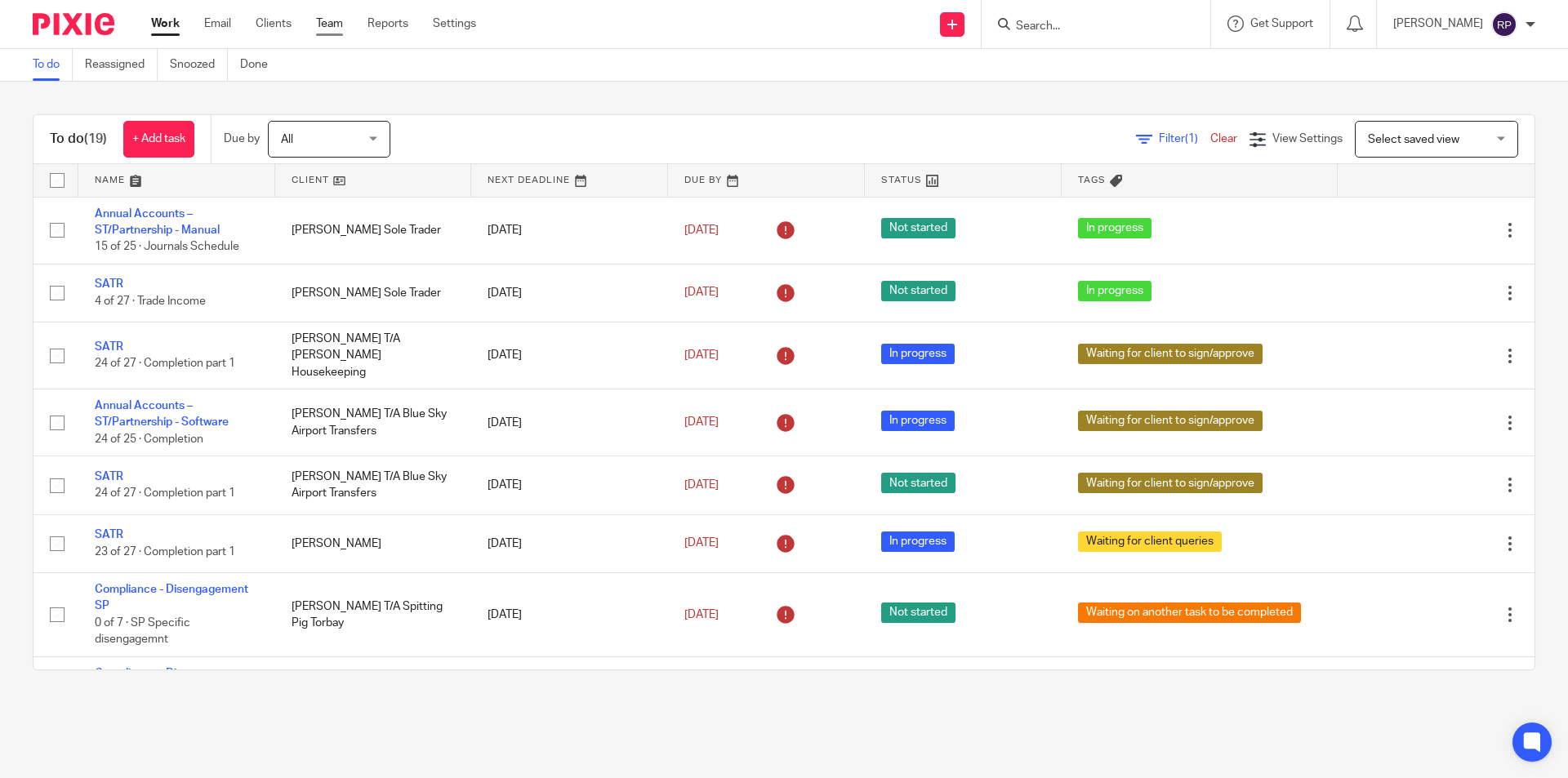
click at [330, 21] on link "Team" at bounding box center [329, 24] width 27 height 17
click at [526, 754] on main "To do Reassigned Snoozed Done To do (19) + Add task Due by All All Today Tomorr…" at bounding box center [784, 389] width 1568 height 778
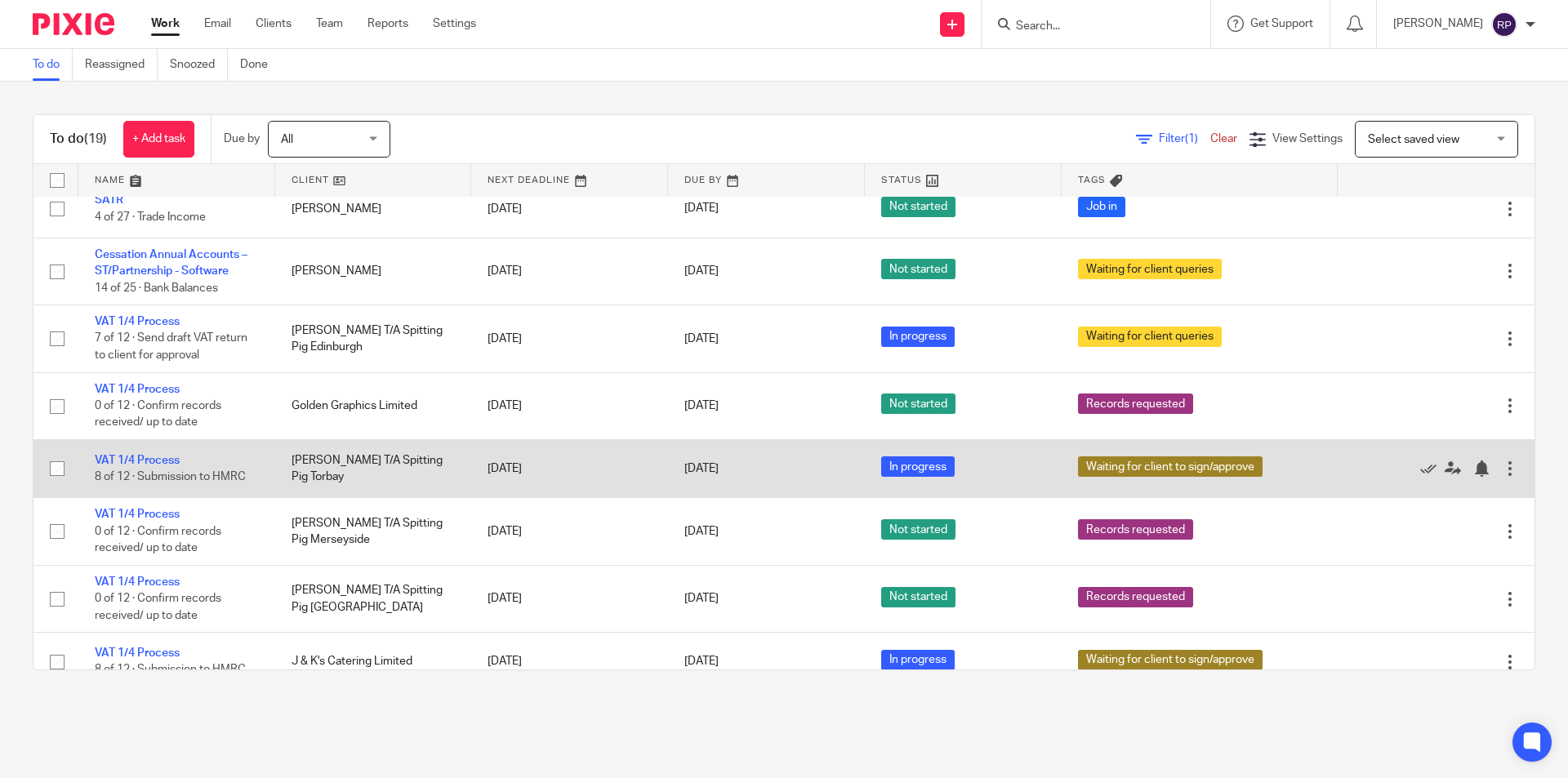
scroll to position [809, 0]
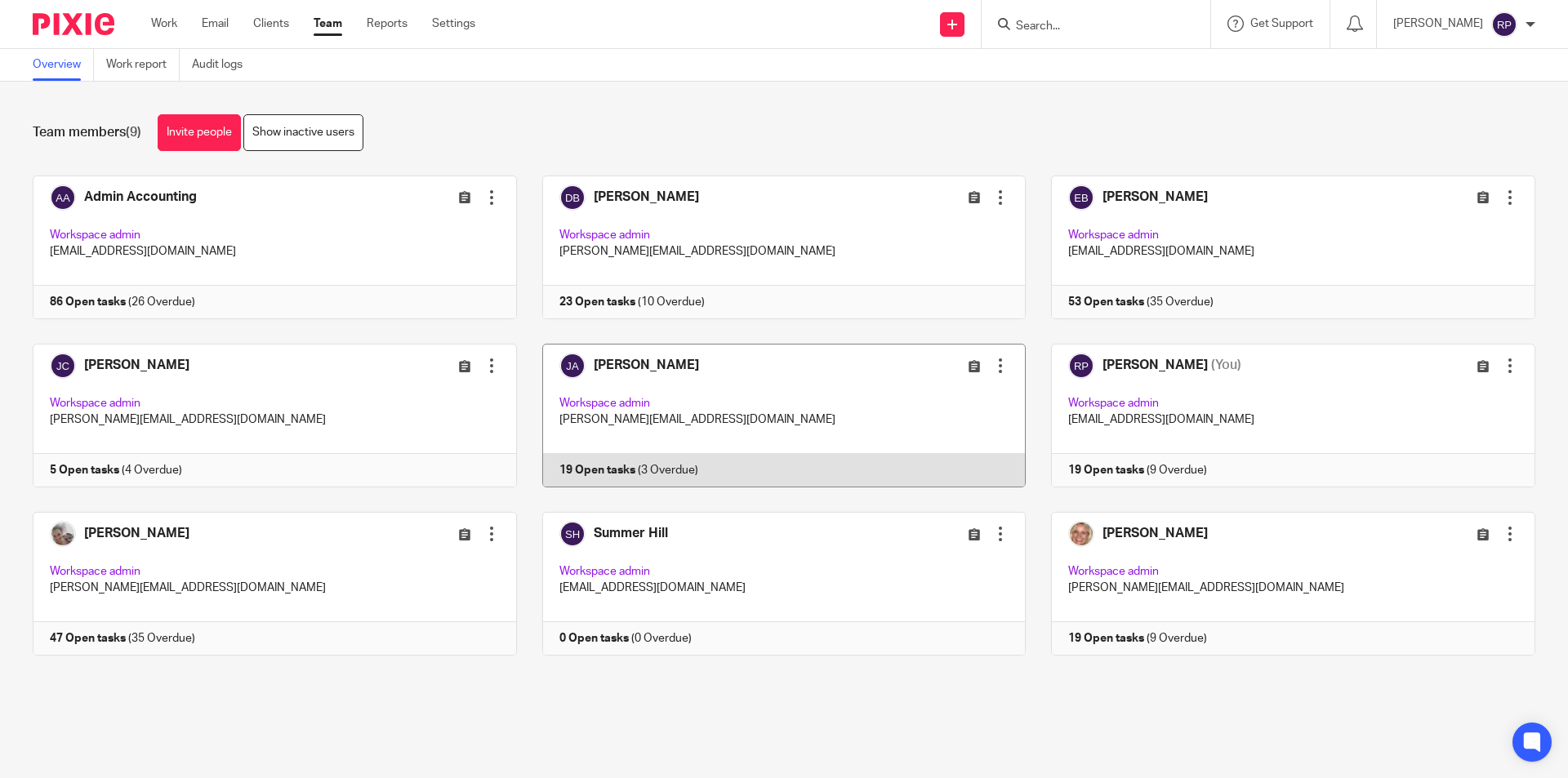
click at [818, 407] on link at bounding box center [772, 415] width 510 height 144
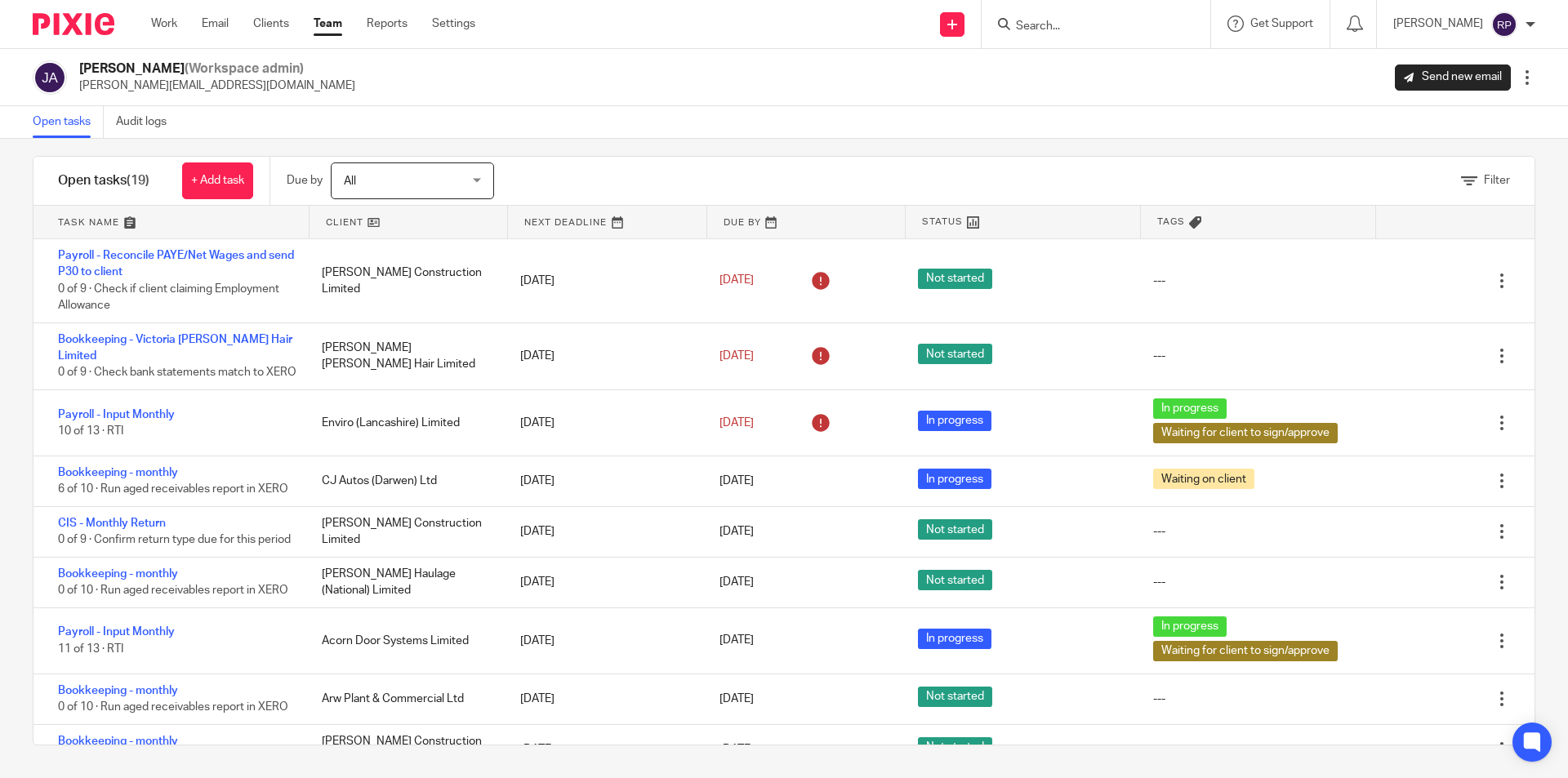
click at [165, 14] on div "Work Email Clients Team Reports Settings Work Email Clients Team Reports Settin…" at bounding box center [317, 24] width 365 height 49
click at [168, 21] on link "Work" at bounding box center [164, 24] width 26 height 17
